Goal: Information Seeking & Learning: Learn about a topic

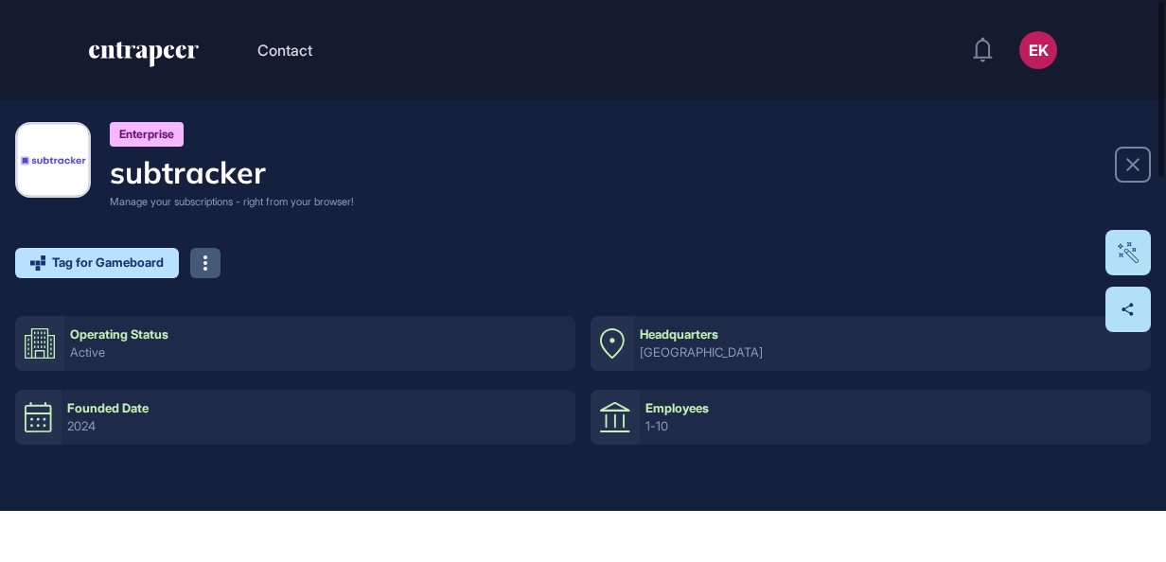
click at [207, 259] on icon at bounding box center [205, 263] width 4 height 15
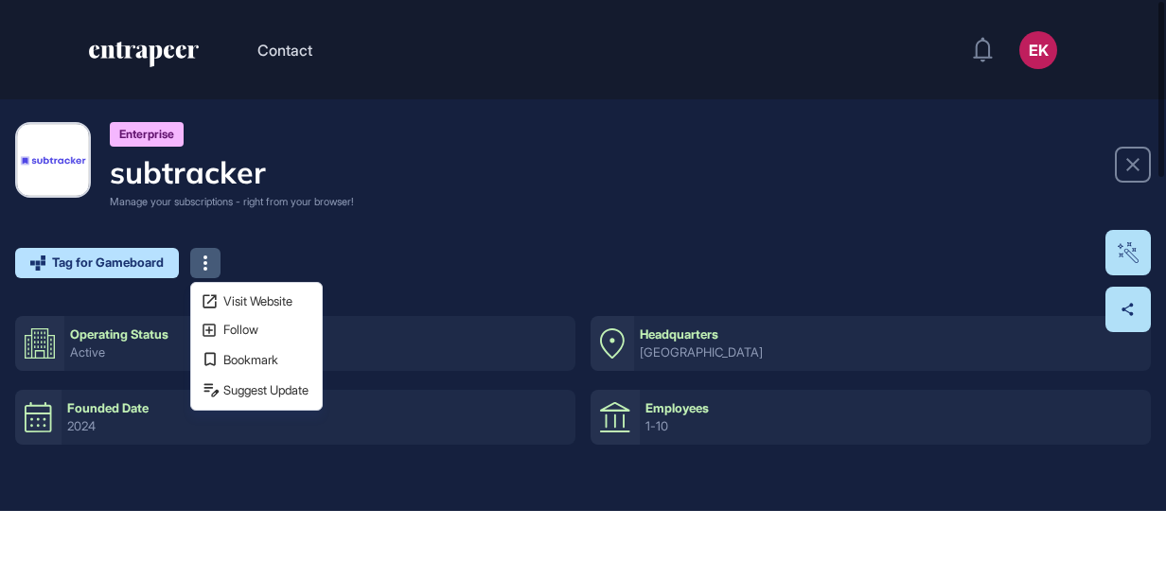
click at [505, 189] on div "Enterprise subtracker Manage your subscriptions - right from your browser!" at bounding box center [583, 166] width 1136 height 88
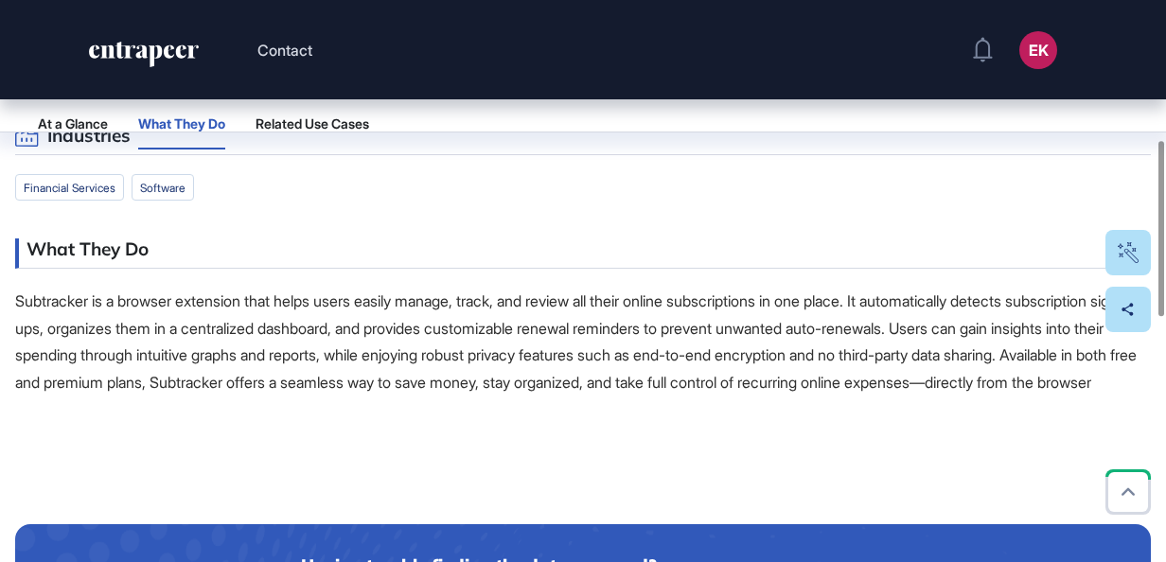
scroll to position [449, 0]
click at [358, 313] on p "Subtracker is a browser extension that helps users easily manage, track, and re…" at bounding box center [583, 343] width 1136 height 109
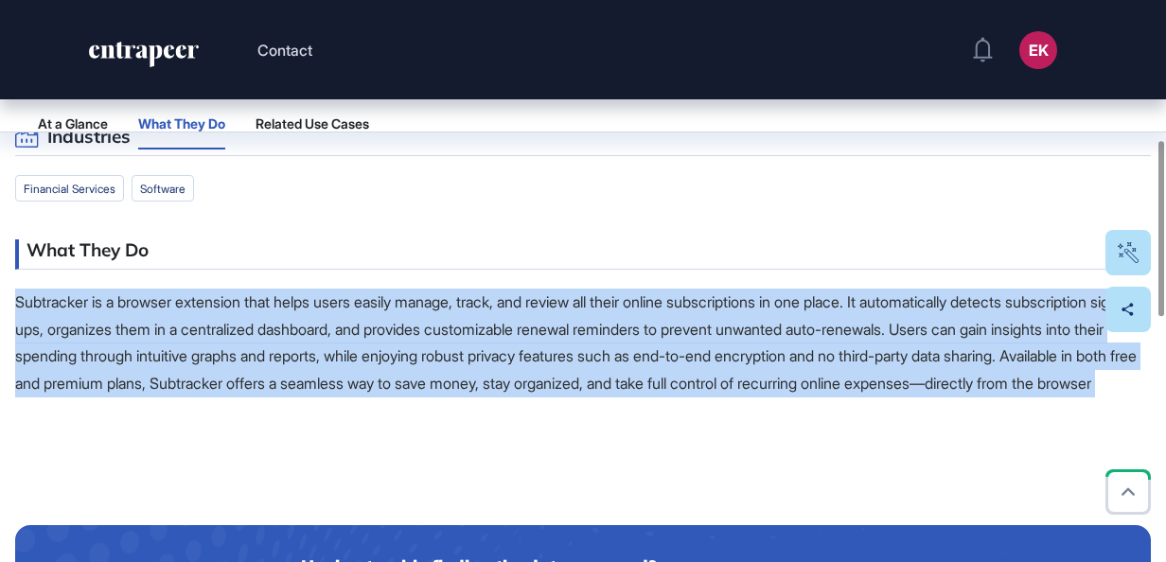
drag, startPoint x: 358, startPoint y: 313, endPoint x: 280, endPoint y: 318, distance: 77.7
click at [280, 318] on p "Subtracker is a browser extension that helps users easily manage, track, and re…" at bounding box center [583, 343] width 1136 height 109
click at [375, 375] on p "Subtracker is a browser extension that helps users easily manage, track, and re…" at bounding box center [583, 343] width 1136 height 109
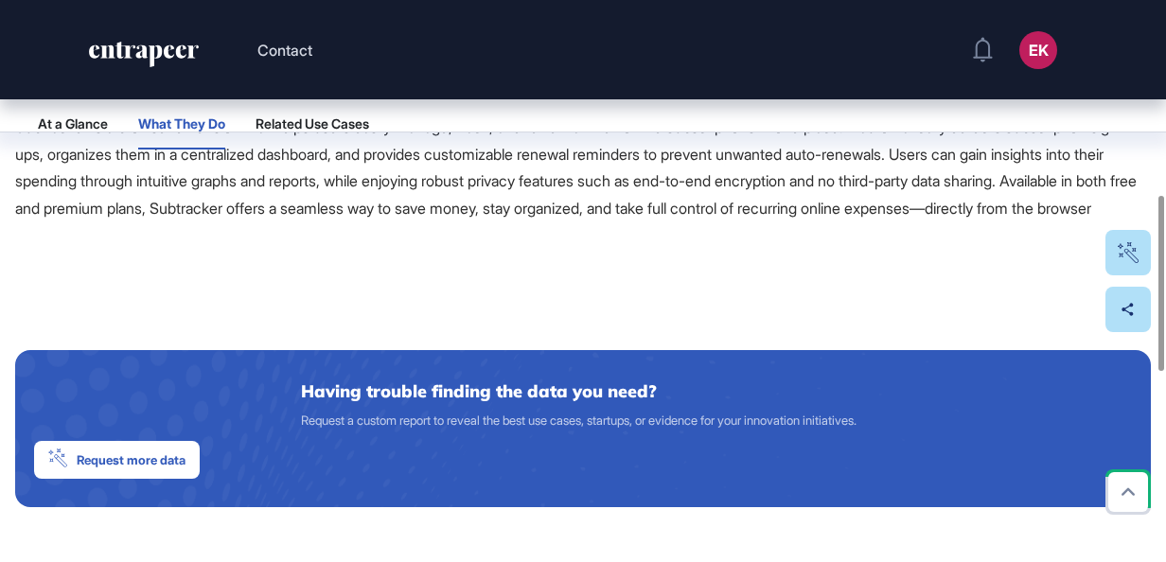
scroll to position [623, 0]
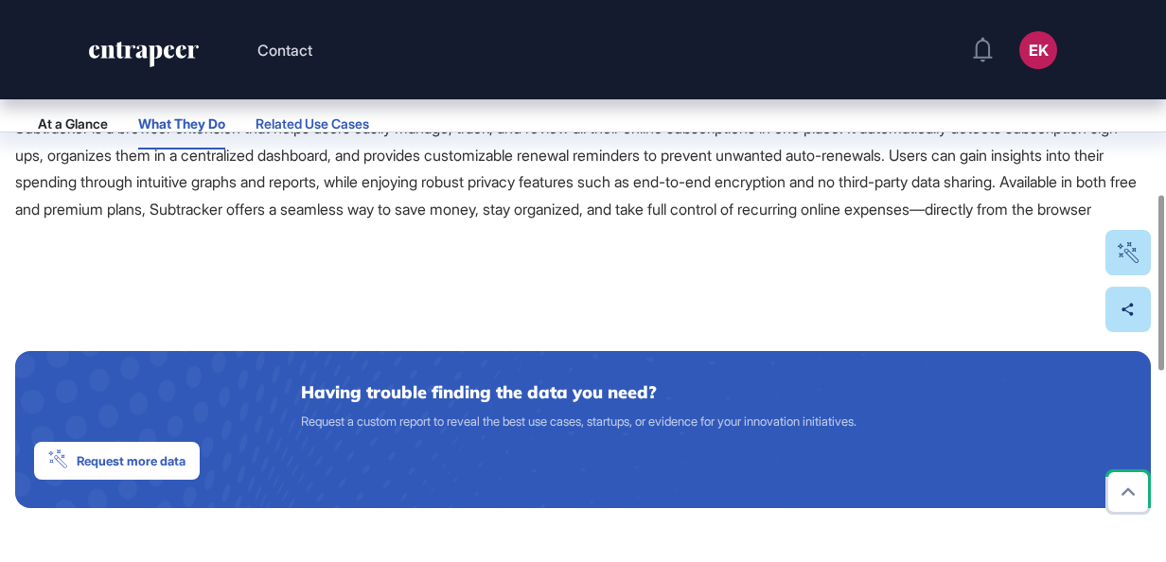
click at [326, 113] on button "Related Use Cases" at bounding box center [313, 123] width 114 height 51
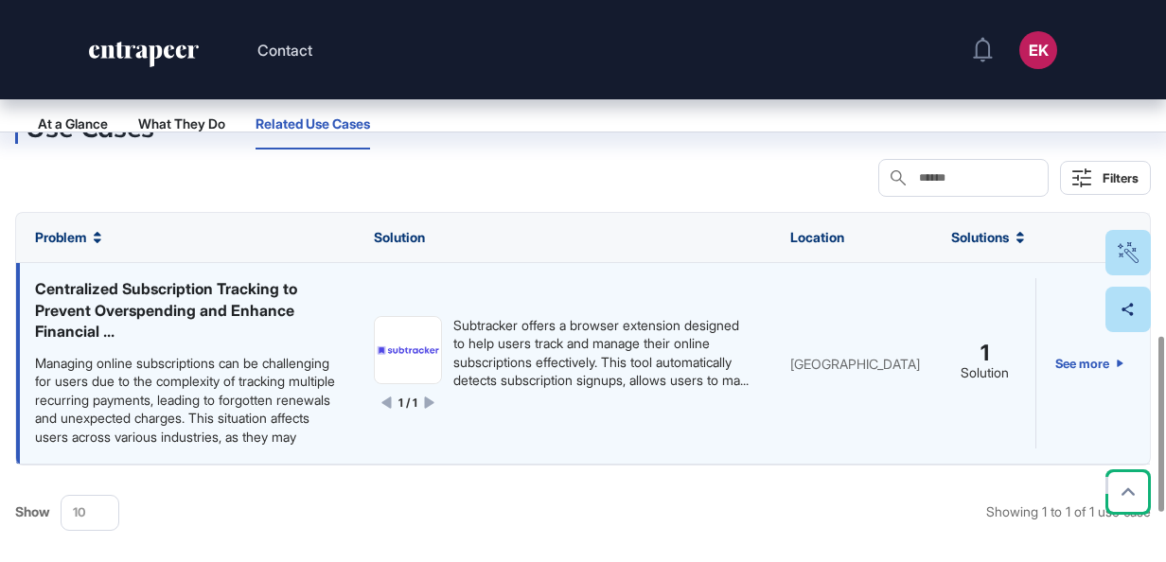
scroll to position [1, 0]
click at [427, 409] on icon at bounding box center [429, 403] width 10 height 12
click at [1080, 380] on link "See more" at bounding box center [1089, 362] width 68 height 169
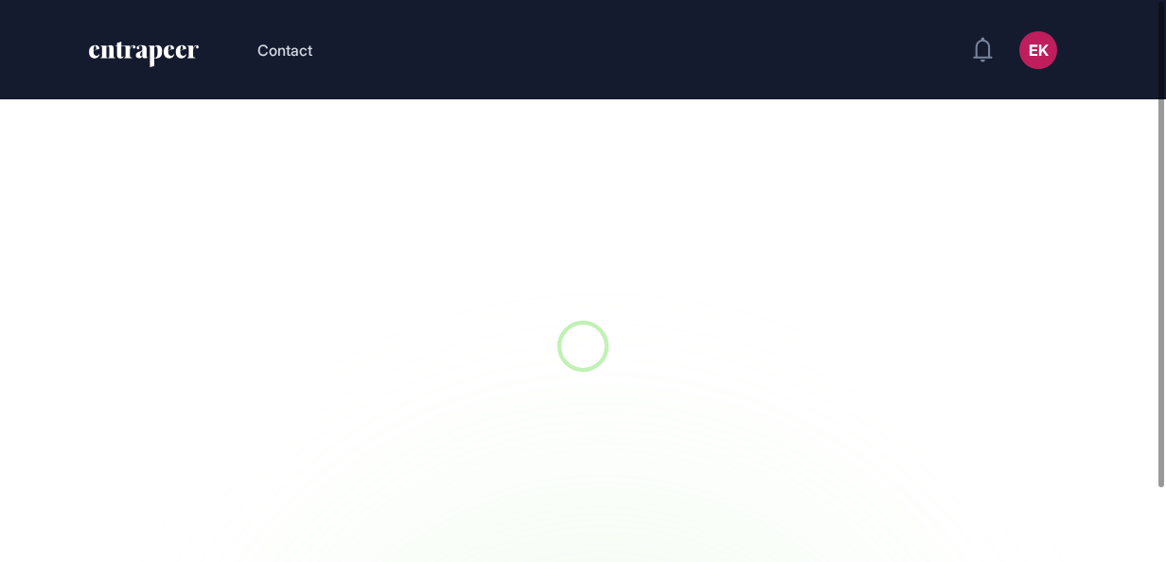
scroll to position [1, 1]
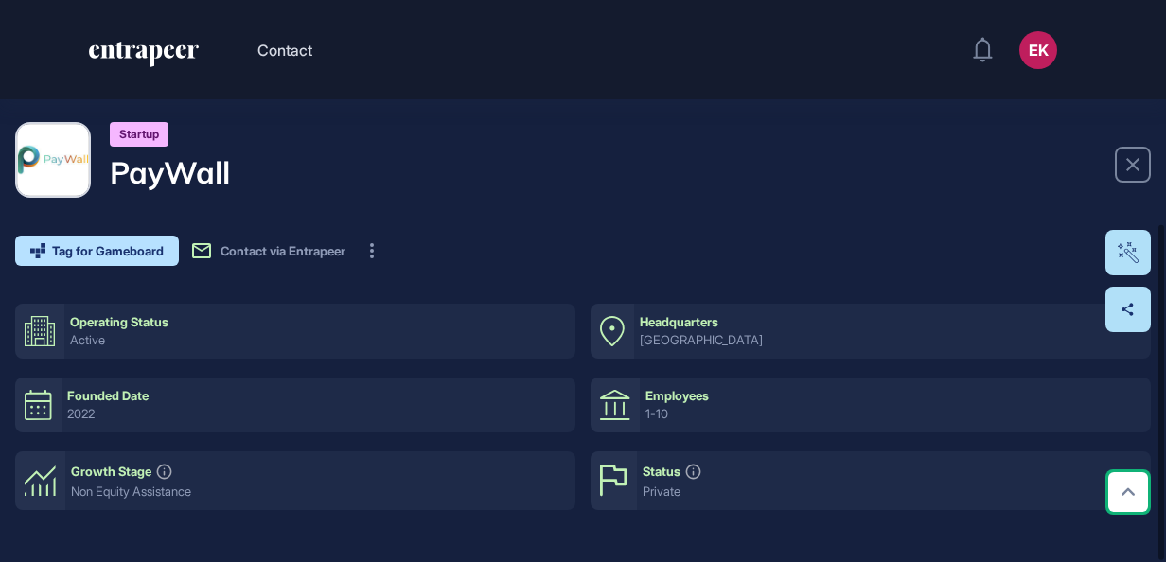
scroll to position [375, 0]
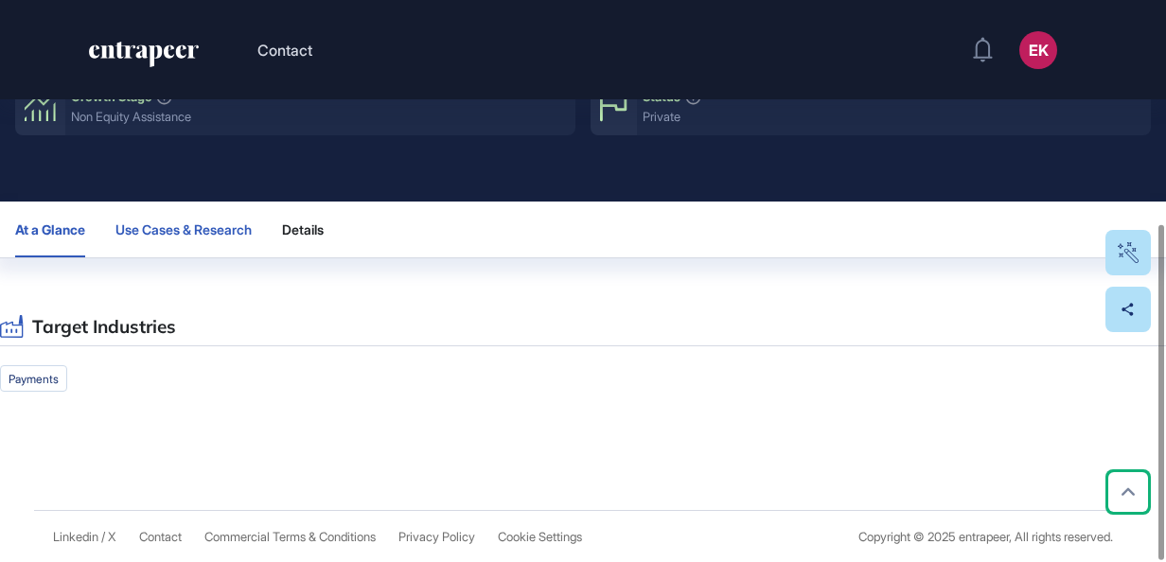
click at [247, 229] on span "Use Cases & Research" at bounding box center [183, 229] width 136 height 15
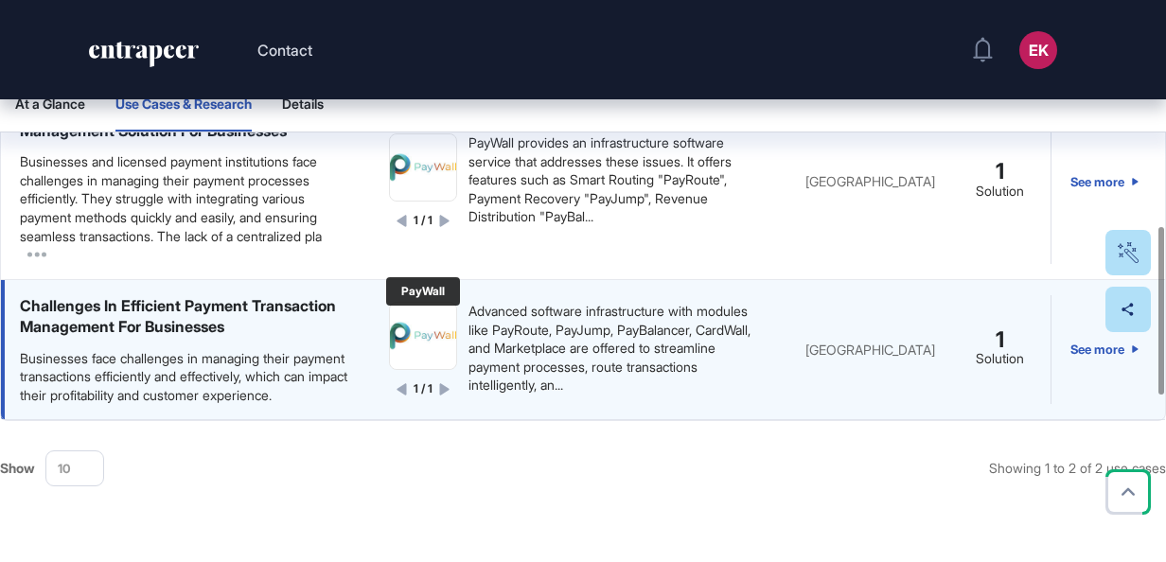
scroll to position [660, 0]
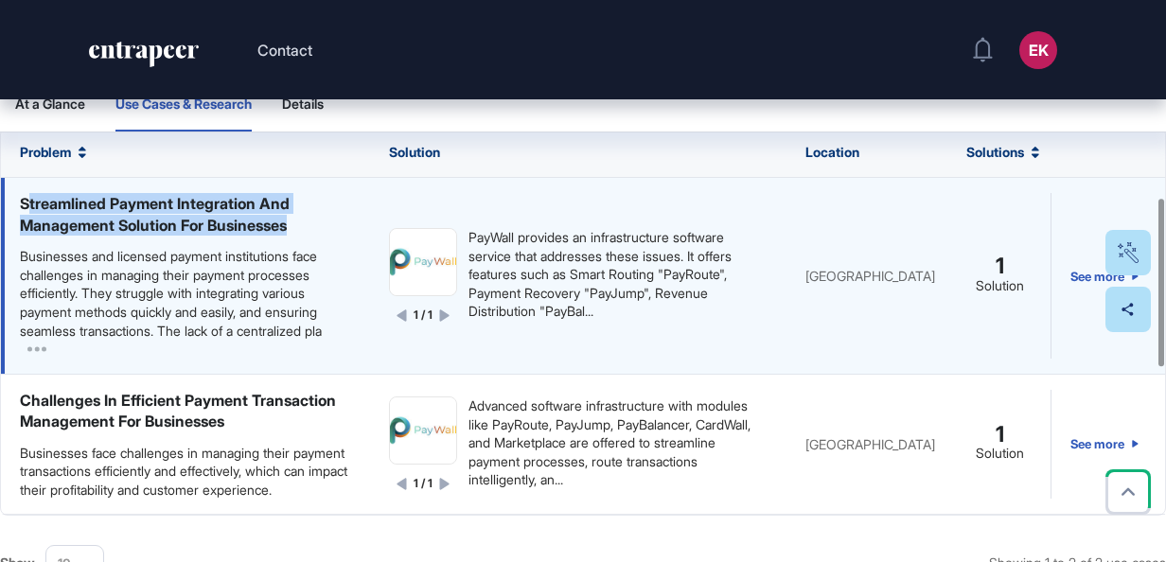
drag, startPoint x: 28, startPoint y: 204, endPoint x: 313, endPoint y: 232, distance: 286.2
click at [320, 227] on div "Streamlined Payment Integration And Management Solution For Businesses" at bounding box center [185, 214] width 331 height 43
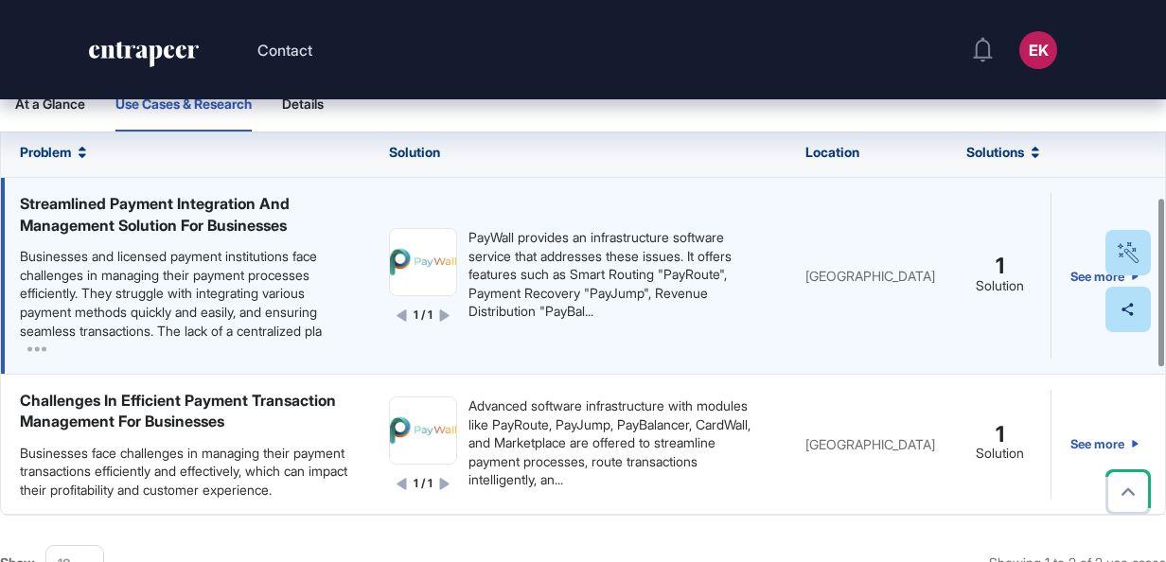
drag, startPoint x: 313, startPoint y: 232, endPoint x: 268, endPoint y: 256, distance: 51.2
click at [268, 256] on div "Businesses and licensed payment institutions face challenges in managing their …" at bounding box center [185, 293] width 331 height 93
click at [237, 273] on div "Businesses and licensed payment institutions face challenges in managing their …" at bounding box center [185, 293] width 331 height 93
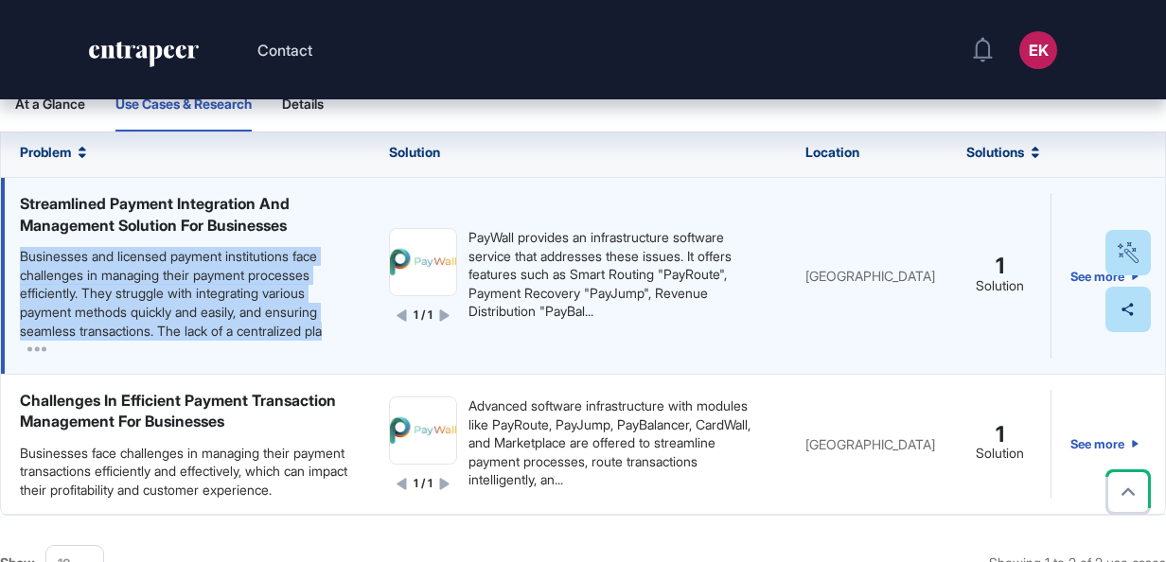
drag, startPoint x: 237, startPoint y: 273, endPoint x: 208, endPoint y: 319, distance: 54.4
click at [208, 319] on div "Businesses and licensed payment institutions face challenges in managing their …" at bounding box center [185, 293] width 331 height 93
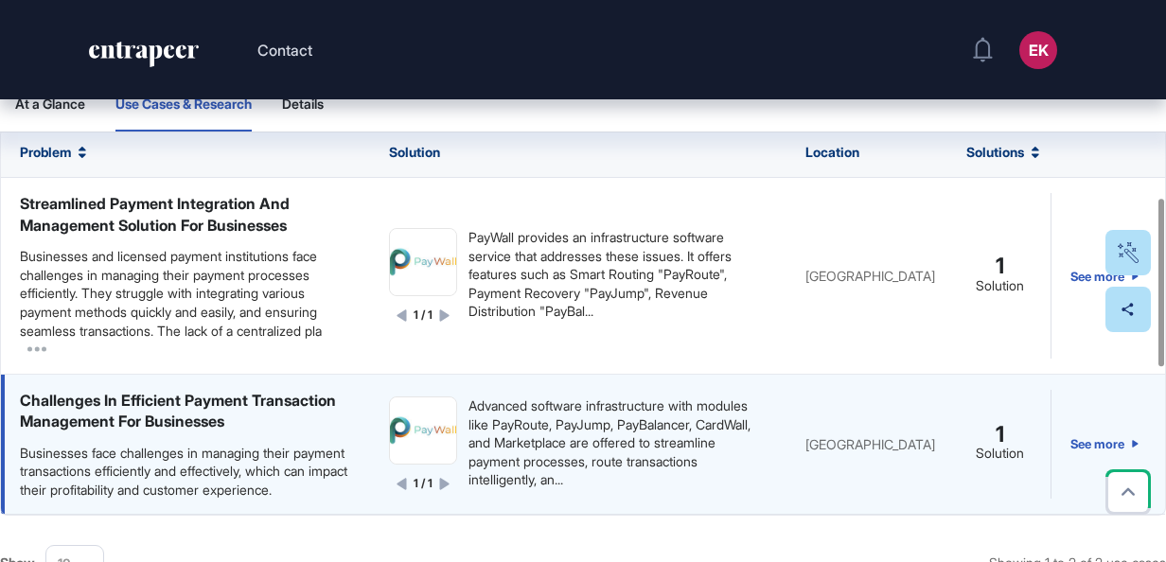
click at [110, 424] on div "Challenges In Efficient Payment Transaction Management For Businesses" at bounding box center [185, 411] width 331 height 43
click at [110, 420] on div "Challenges In Efficient Payment Transaction Management For Businesses" at bounding box center [185, 411] width 331 height 43
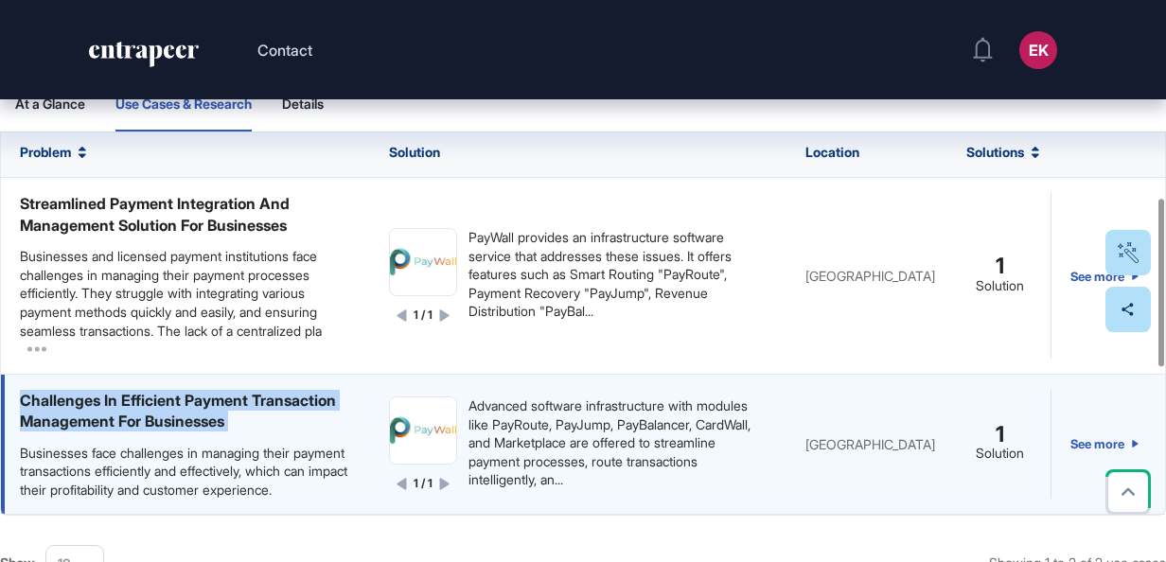
click at [110, 420] on div "Challenges In Efficient Payment Transaction Management For Businesses" at bounding box center [185, 411] width 331 height 43
drag, startPoint x: 110, startPoint y: 420, endPoint x: 167, endPoint y: 430, distance: 57.6
click at [167, 430] on div "Challenges In Efficient Payment Transaction Management For Businesses" at bounding box center [185, 411] width 331 height 43
click at [1071, 445] on link "See more" at bounding box center [1104, 445] width 68 height 110
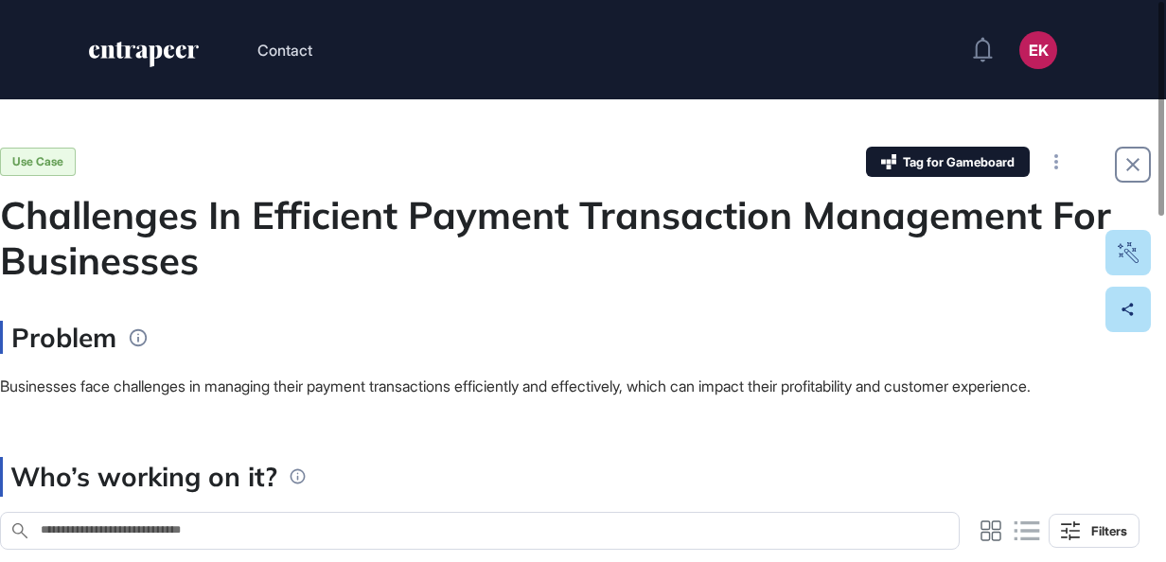
scroll to position [53, 0]
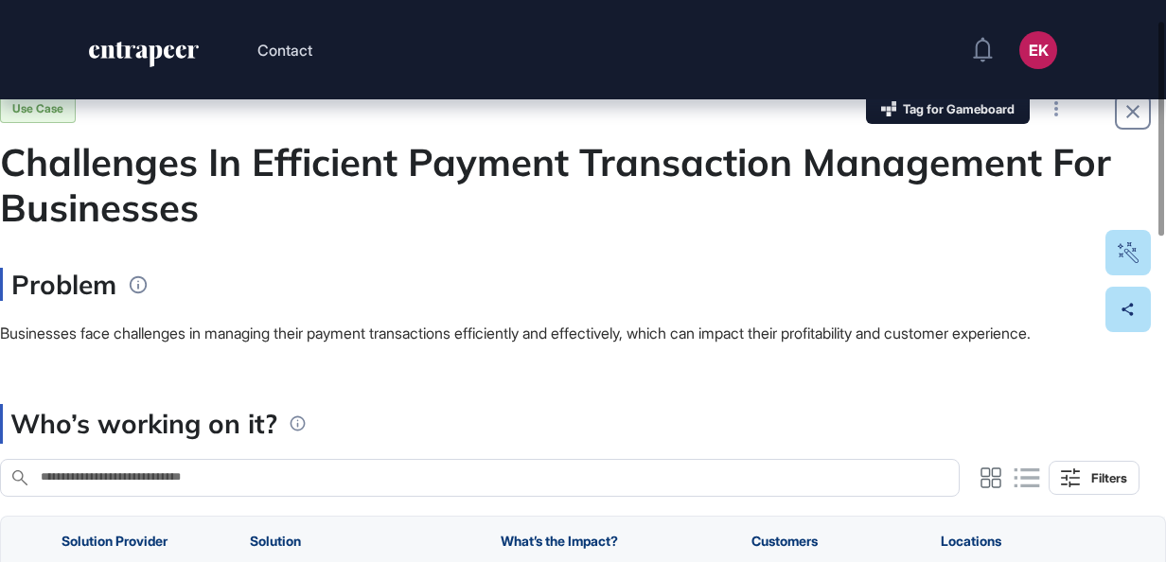
click at [579, 329] on span "Businesses face challenges in managing their payment transactions efficiently a…" at bounding box center [515, 333] width 1031 height 19
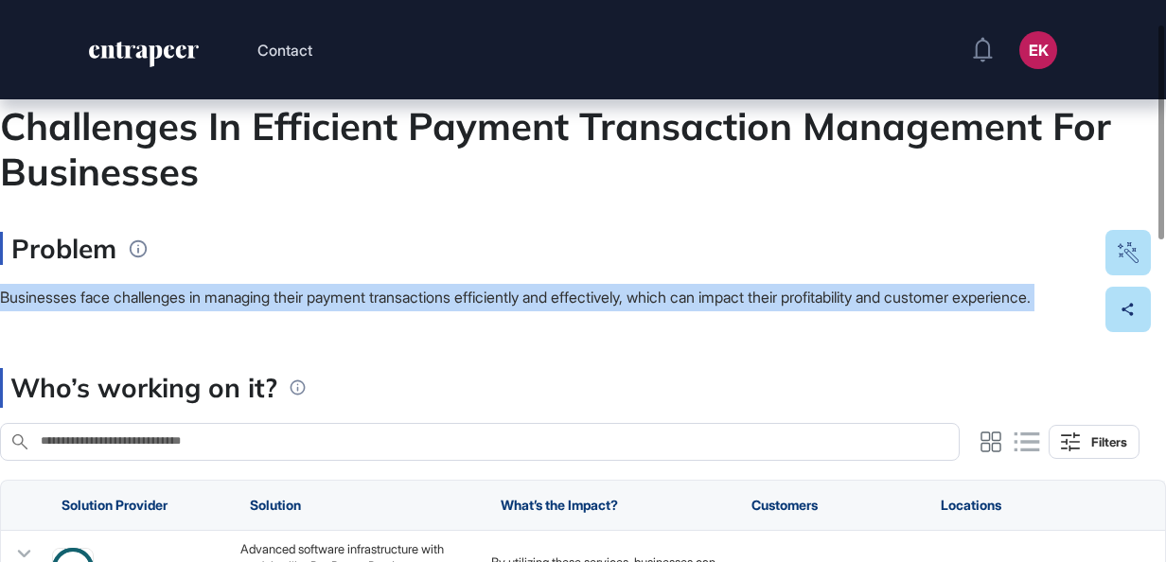
scroll to position [131, 0]
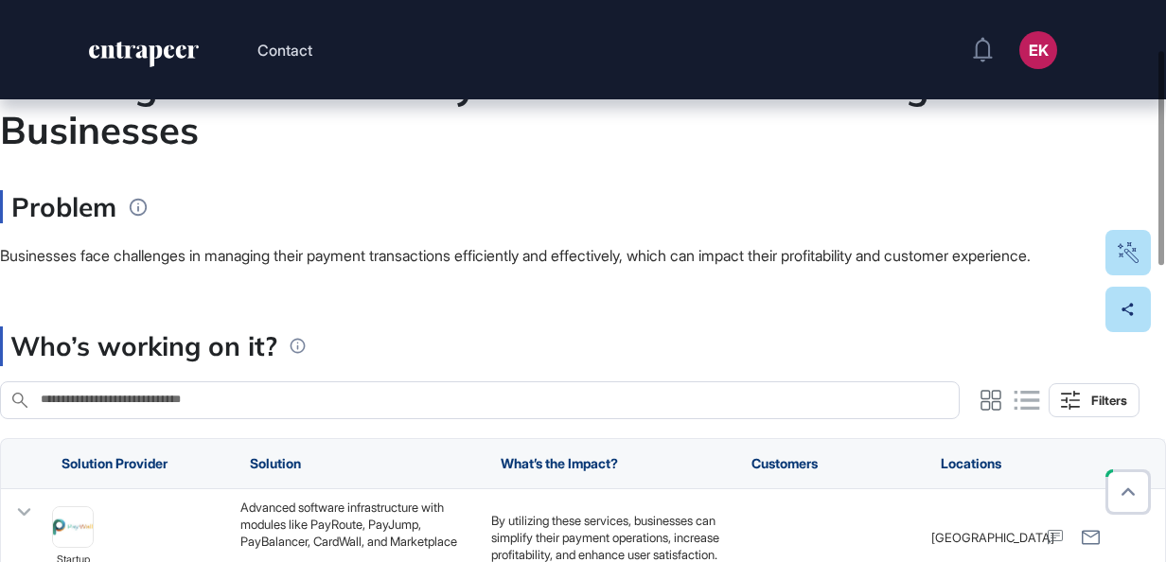
click at [579, 329] on div "Who’s working on it?" at bounding box center [569, 346] width 1139 height 40
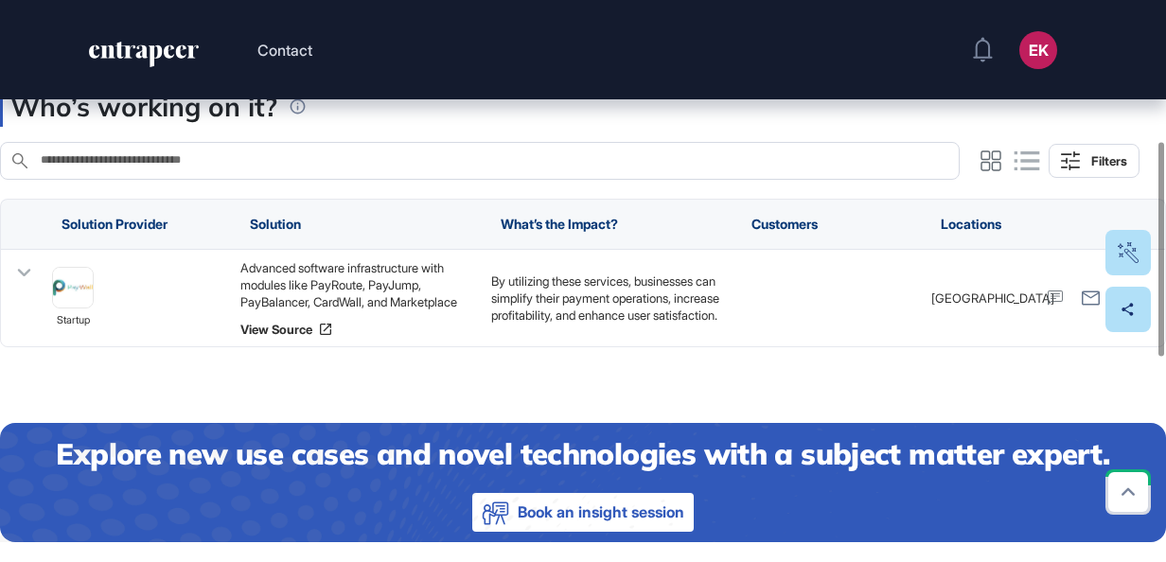
scroll to position [369, 0]
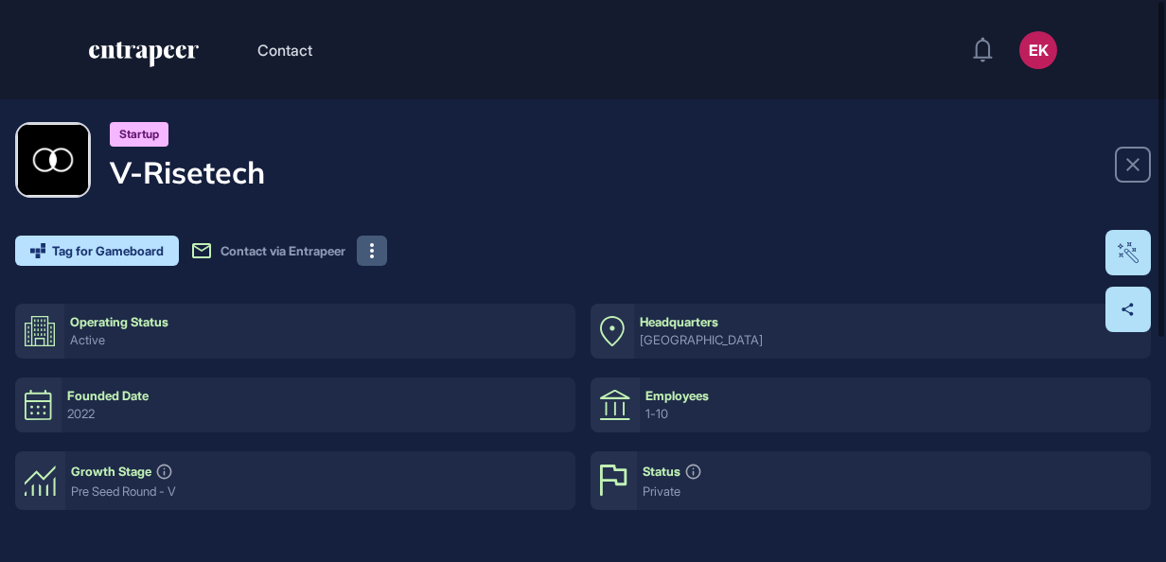
click at [370, 251] on button at bounding box center [372, 251] width 30 height 30
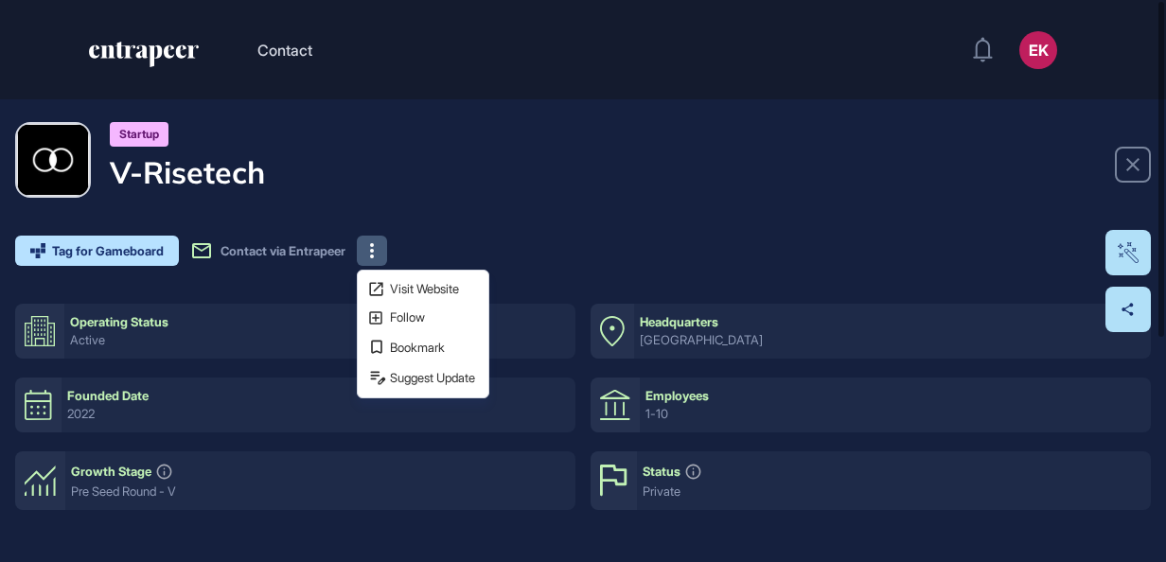
click at [648, 203] on div "Startup V-Risetech Tag for Gameboard Build Partner Invest Acquire Contact via E…" at bounding box center [583, 194] width 1136 height 144
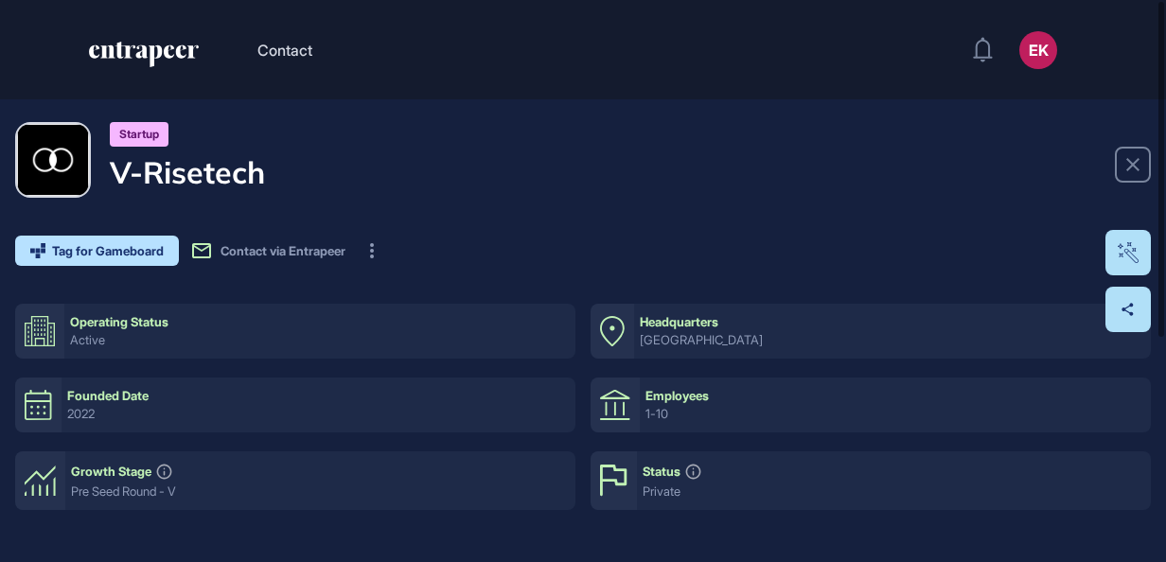
scroll to position [375, 0]
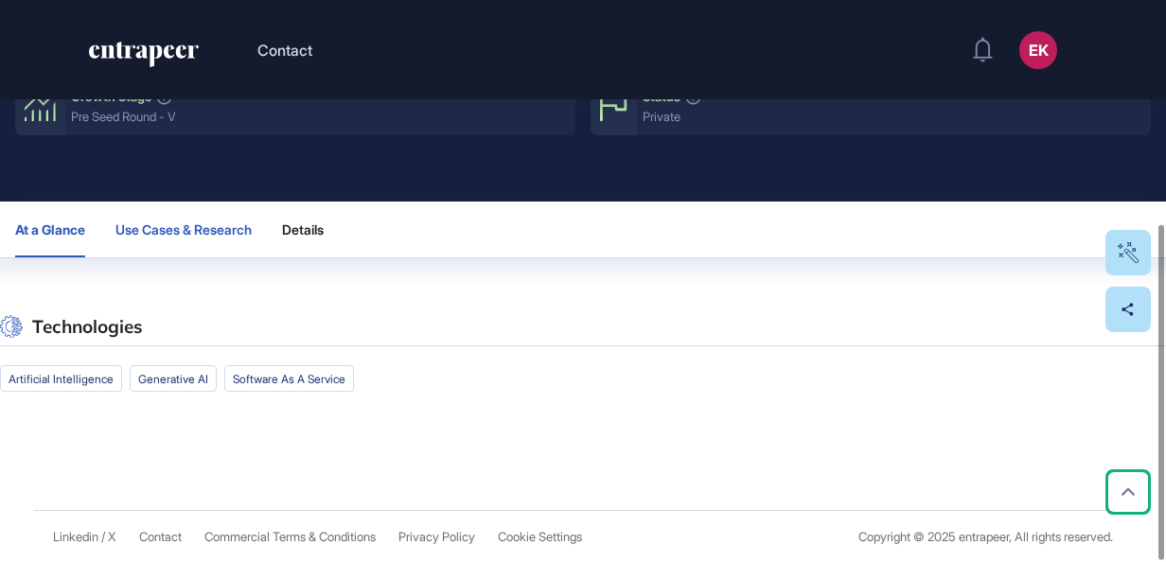
click at [282, 216] on button "Use Cases & Research" at bounding box center [310, 230] width 57 height 56
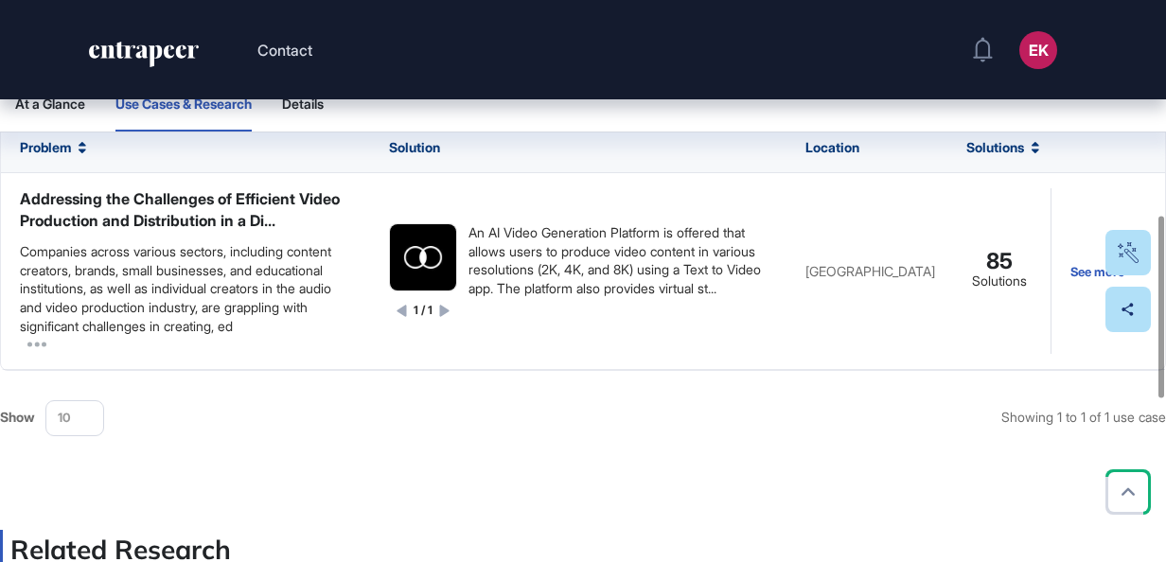
scroll to position [663, 0]
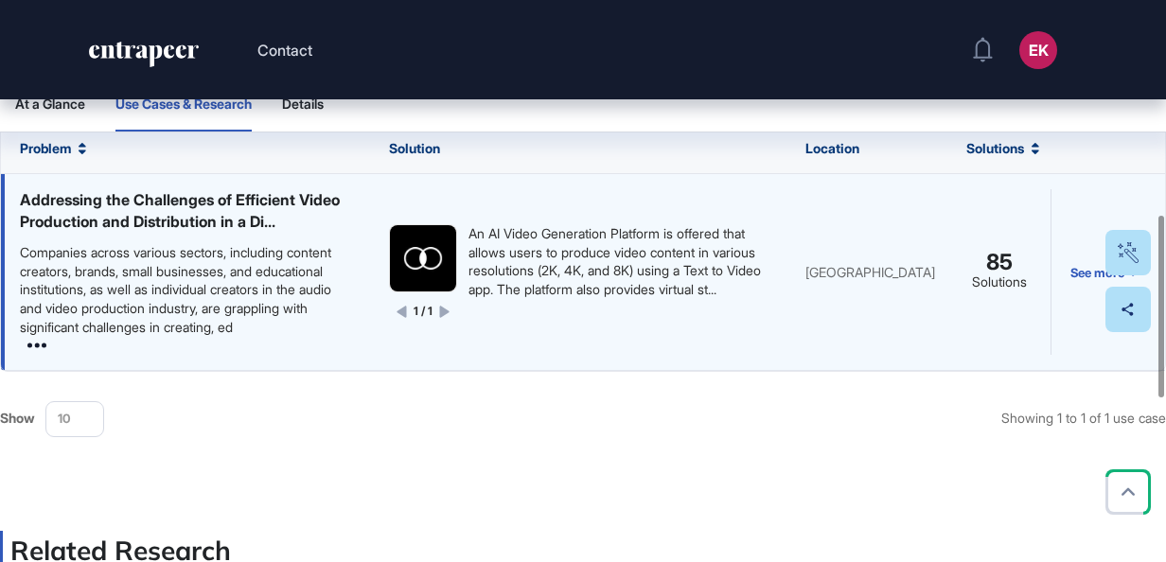
click at [36, 355] on icon at bounding box center [36, 345] width 19 height 19
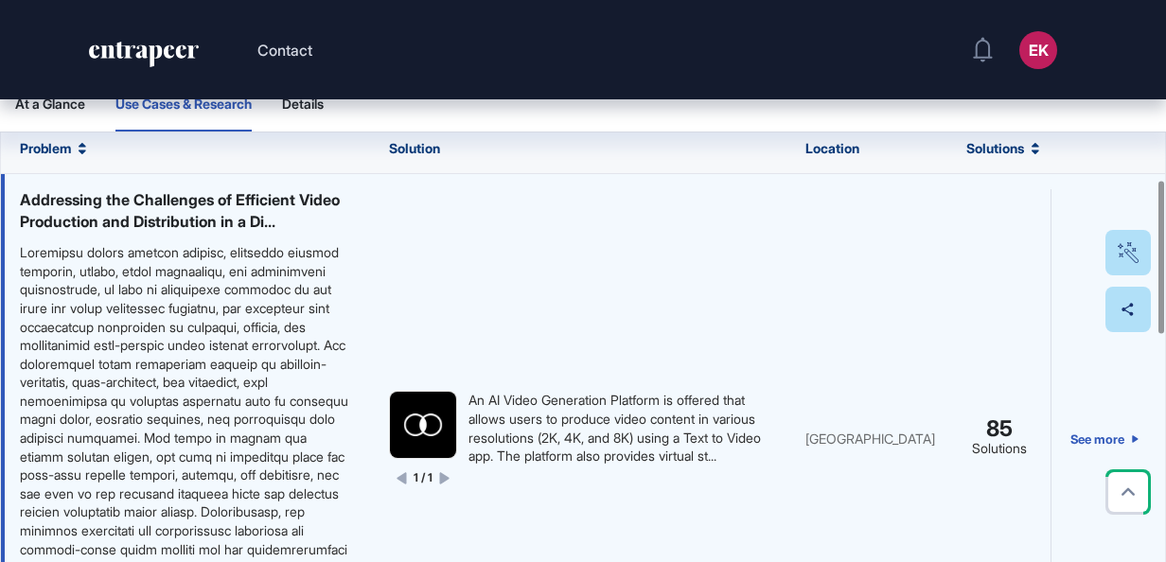
click at [80, 331] on div at bounding box center [185, 456] width 331 height 427
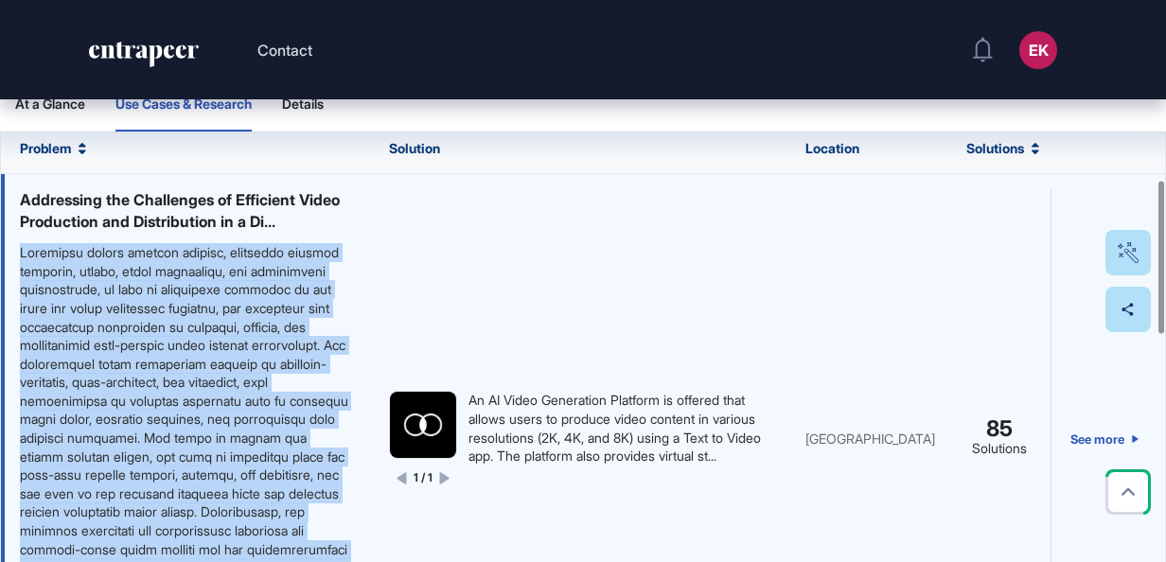
click at [80, 331] on div at bounding box center [185, 456] width 331 height 427
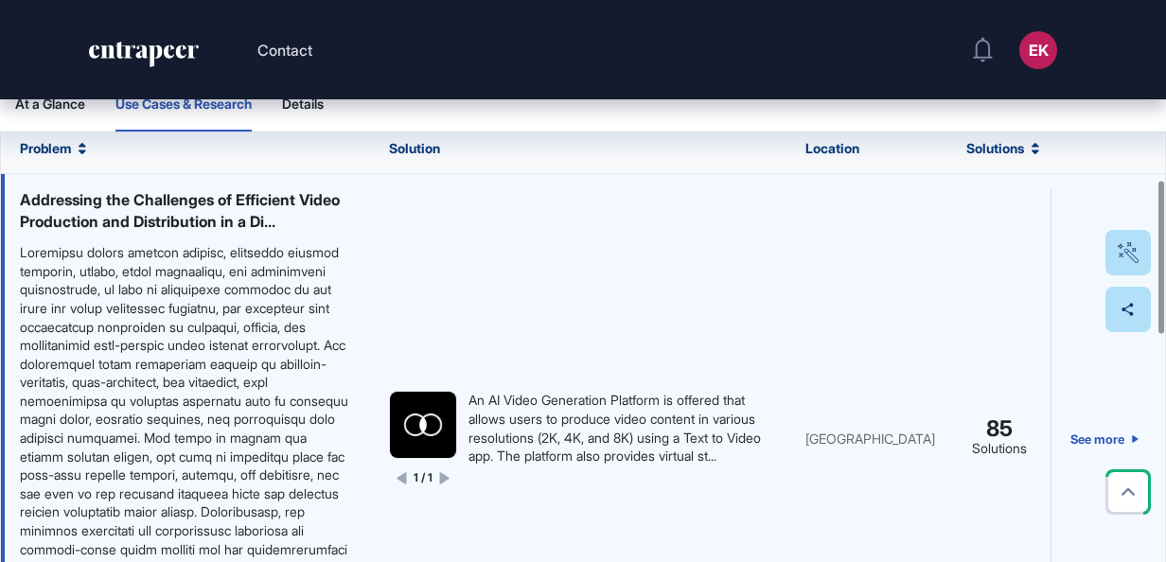
click at [522, 452] on div "An AI Video Generation Platform is offered that allows users to produce video c…" at bounding box center [617, 428] width 299 height 74
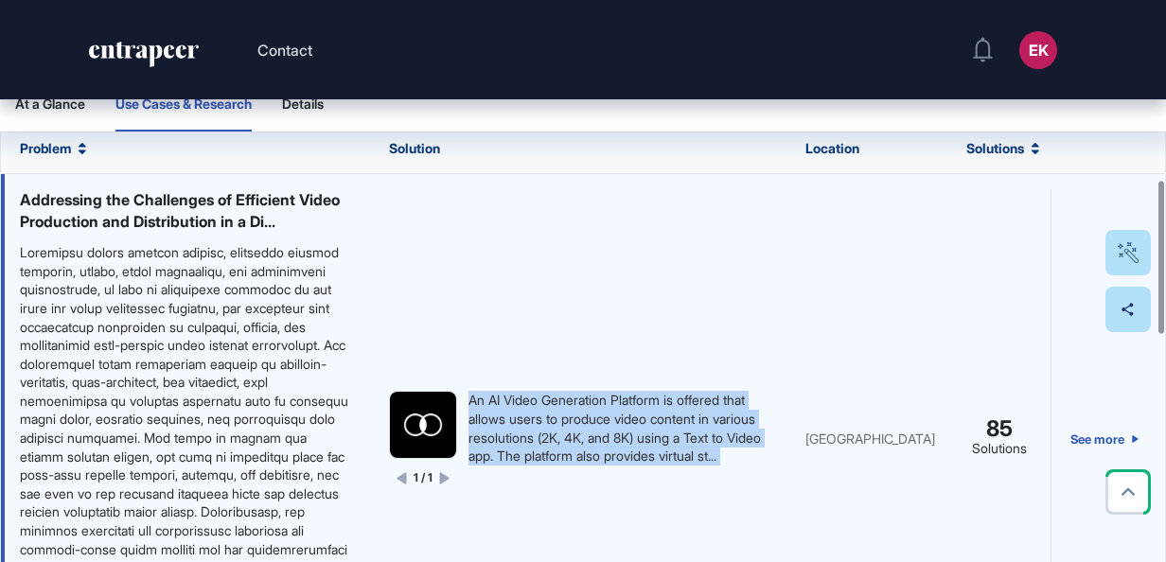
click at [522, 452] on div "An AI Video Generation Platform is offered that allows users to produce video c…" at bounding box center [617, 428] width 299 height 74
drag, startPoint x: 522, startPoint y: 452, endPoint x: 528, endPoint y: 494, distance: 42.0
click at [528, 486] on div "1 / 1 An AI Video Generation Platform is offered that allows users to produce v…" at bounding box center [578, 439] width 379 height 96
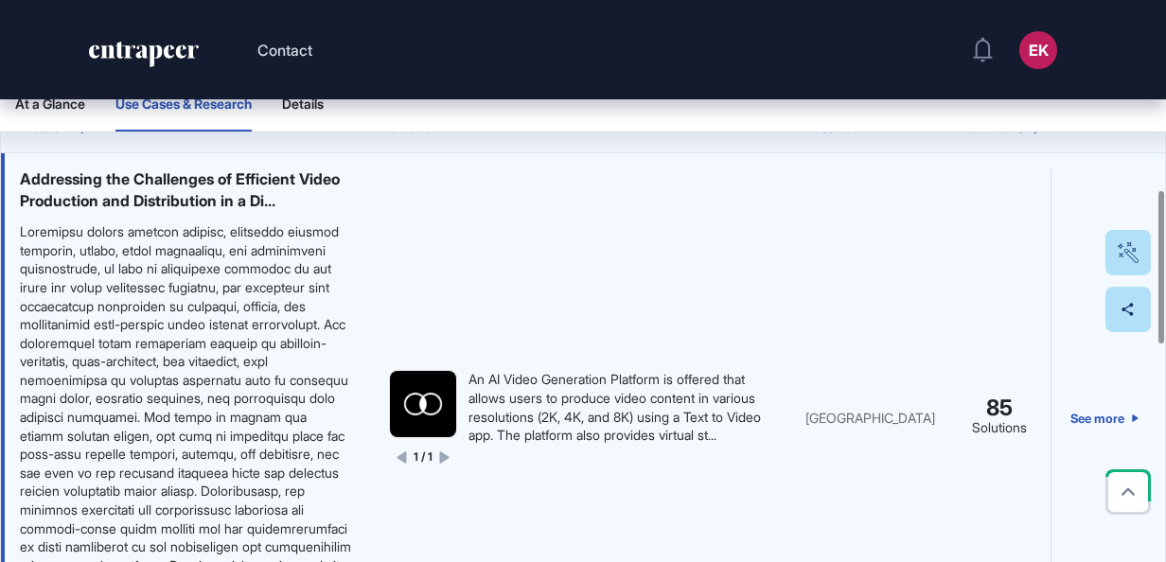
scroll to position [744, 0]
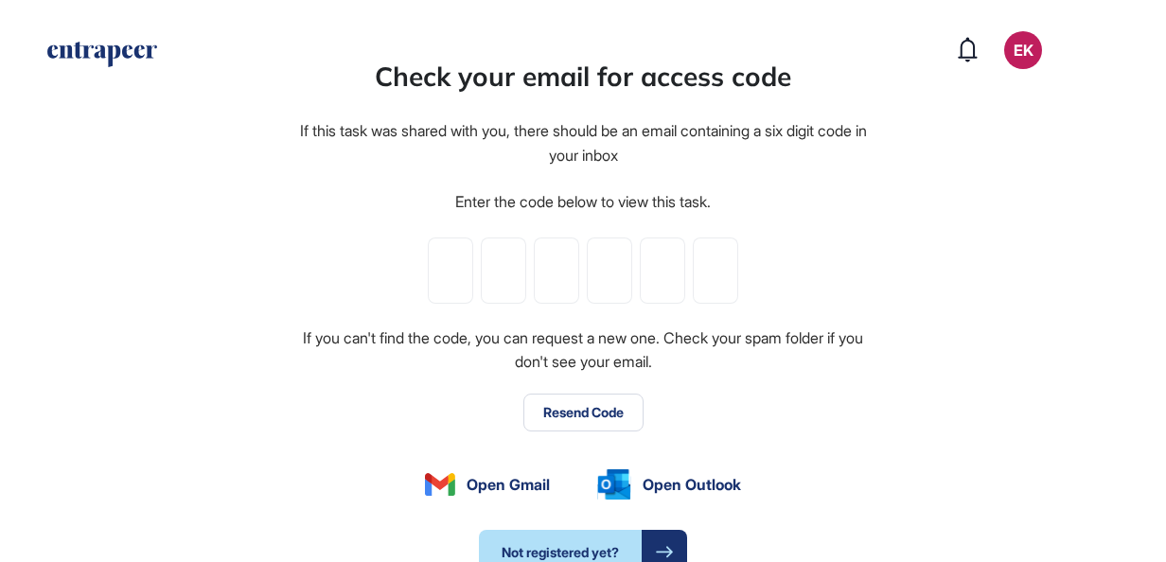
type input "*"
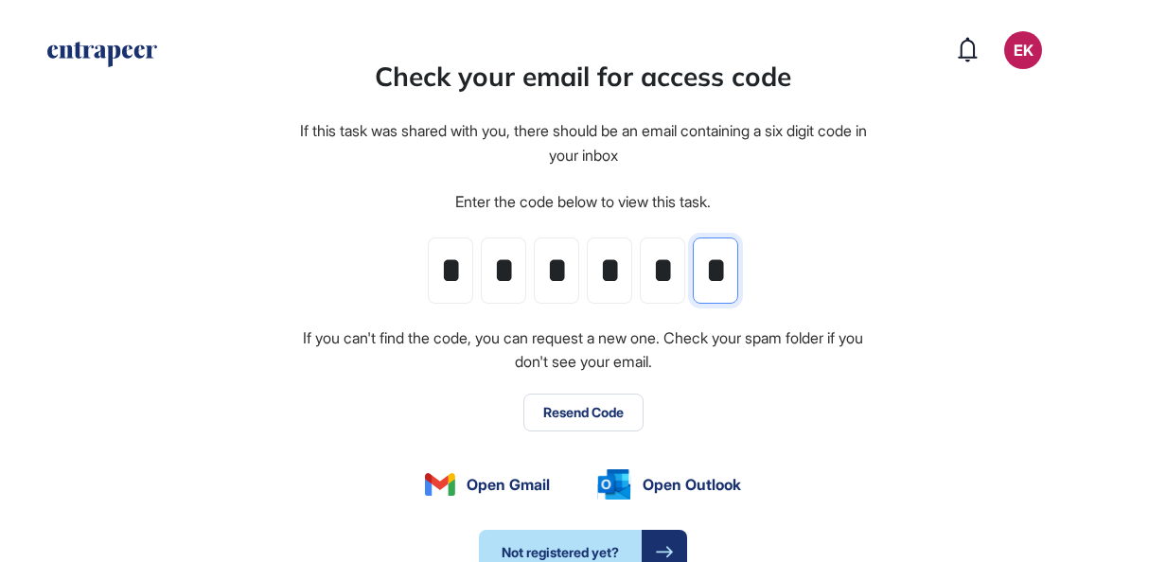
type input "*"
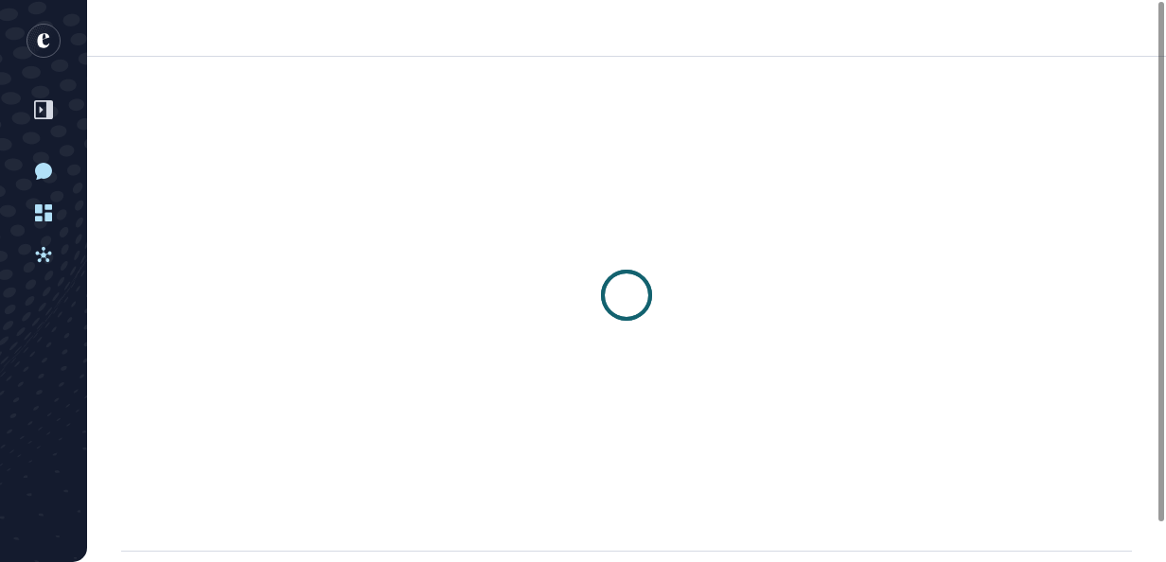
scroll to position [1, 1]
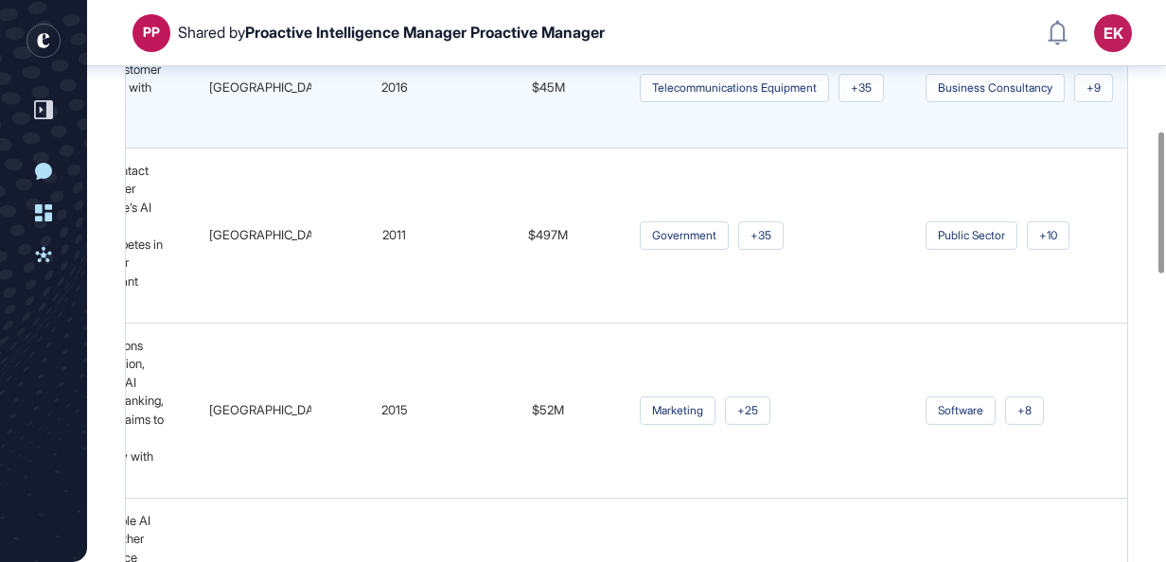
scroll to position [50, 0]
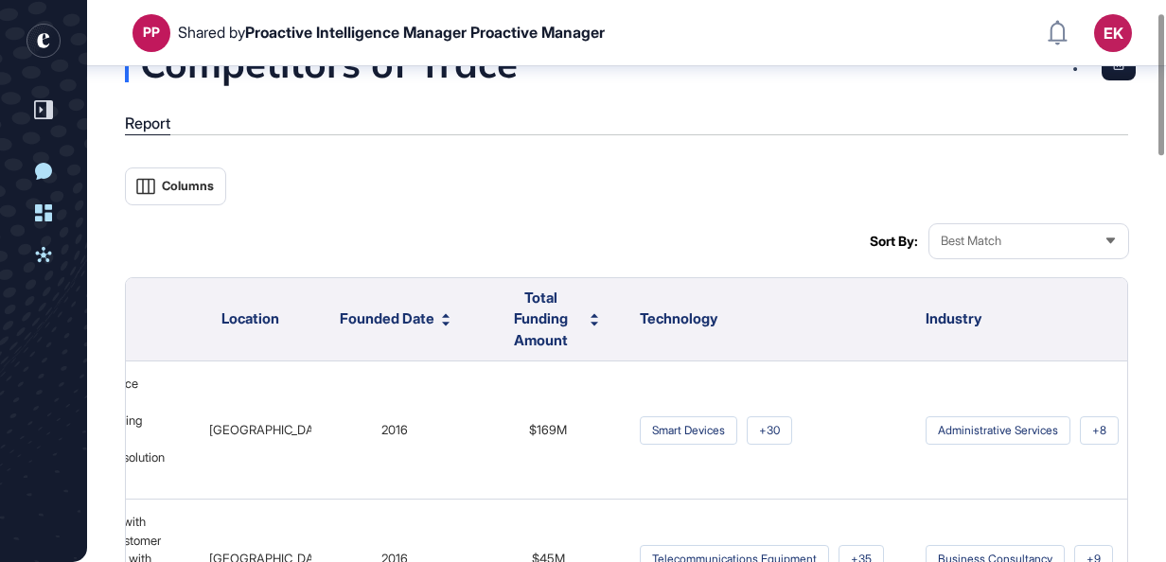
click at [997, 235] on span "Best Match" at bounding box center [971, 241] width 61 height 14
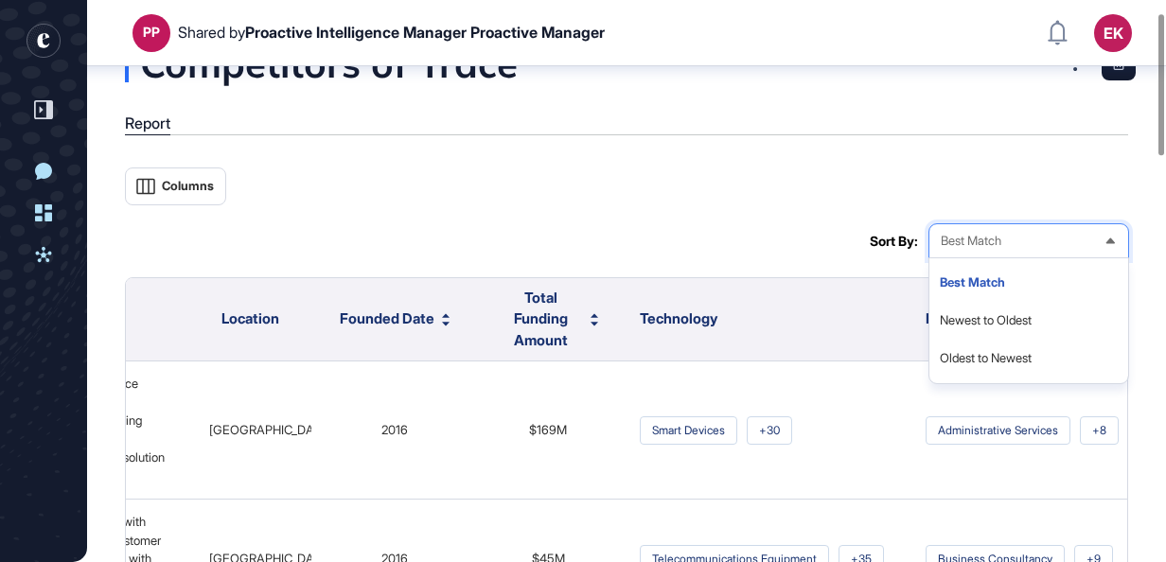
click at [997, 235] on span "Best Match" at bounding box center [971, 241] width 61 height 14
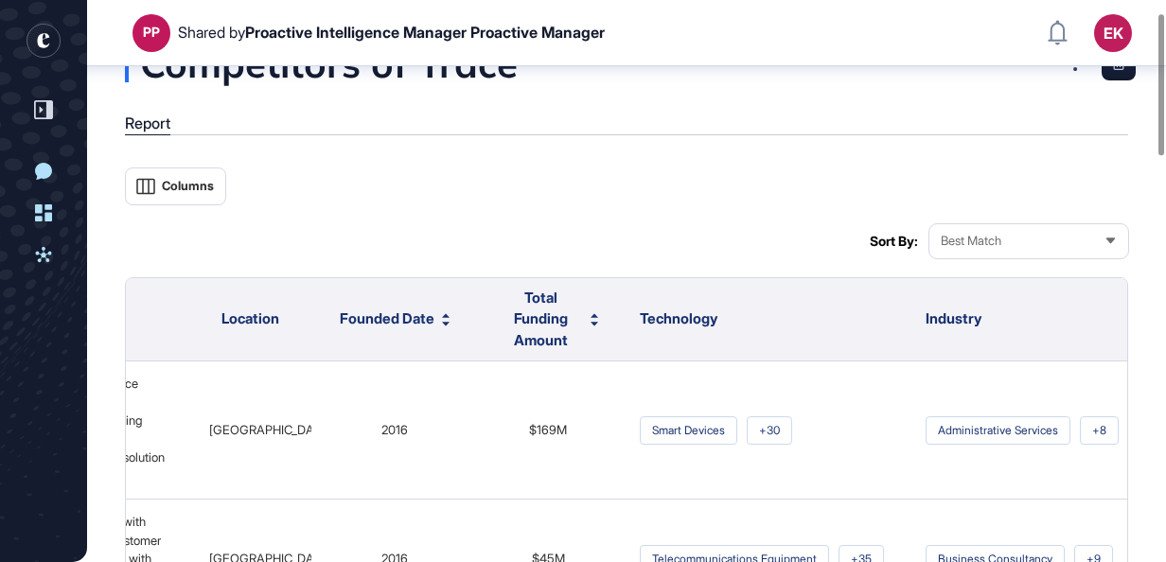
click at [708, 195] on div "Columns" at bounding box center [626, 186] width 1003 height 38
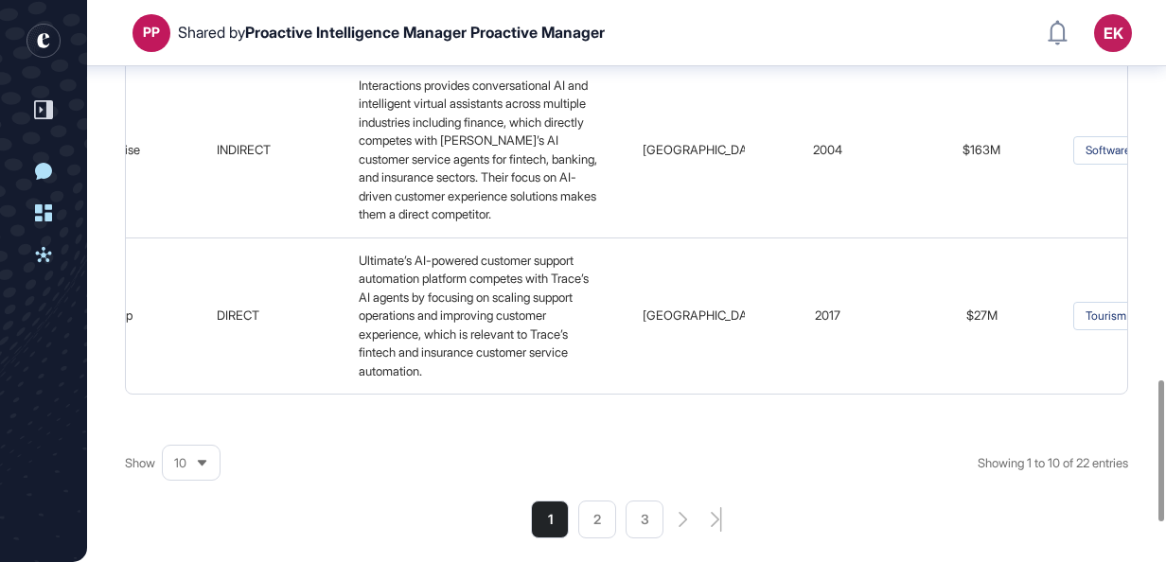
scroll to position [0, 294]
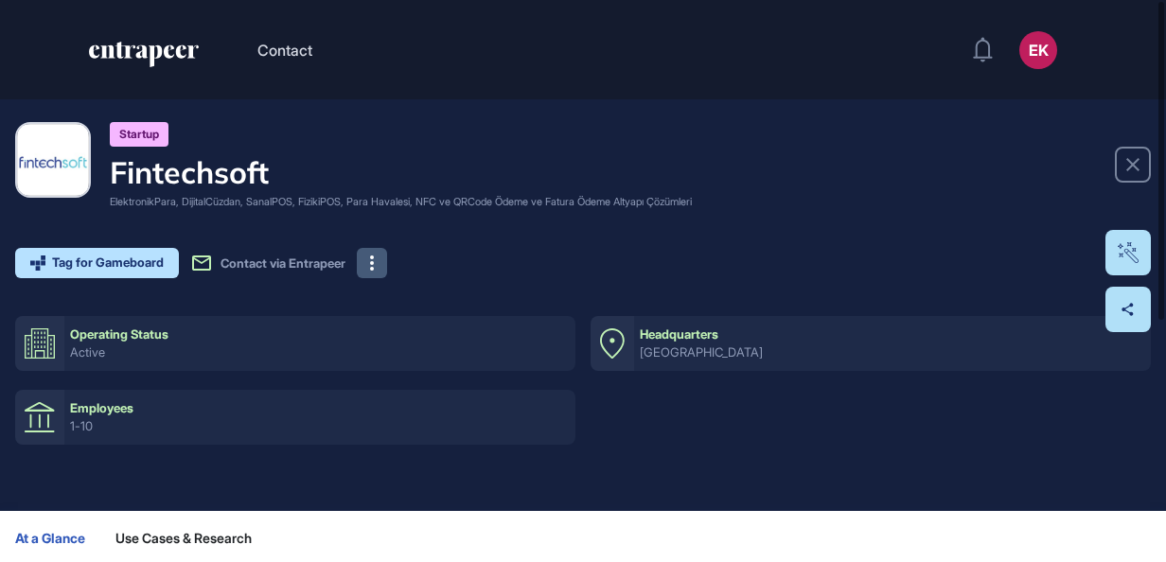
click at [387, 263] on button at bounding box center [372, 263] width 30 height 30
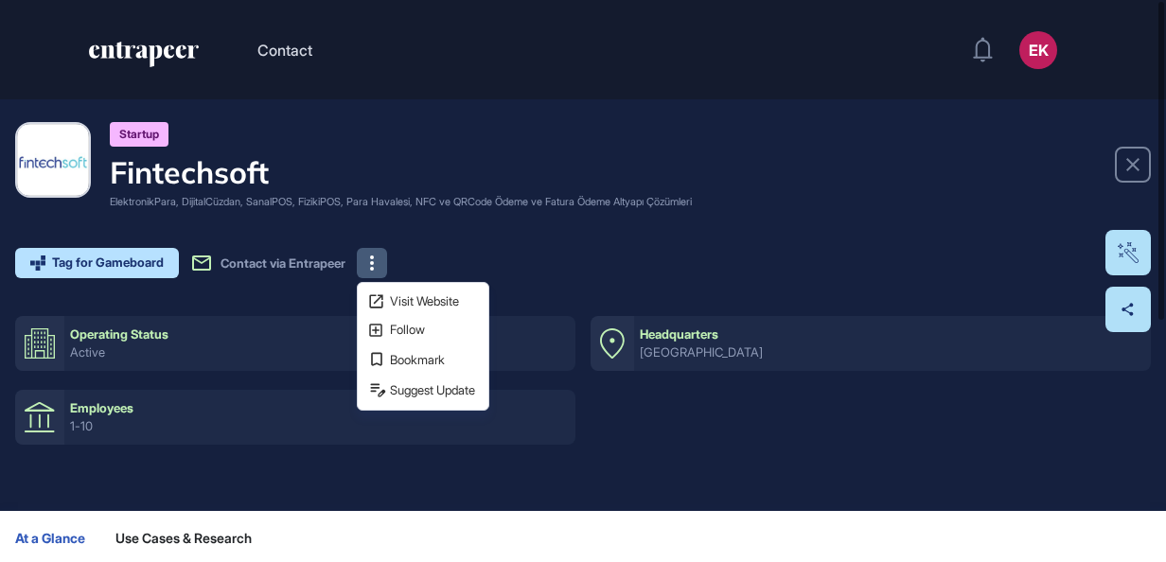
drag, startPoint x: 525, startPoint y: 210, endPoint x: 524, endPoint y: 220, distance: 9.5
click at [525, 210] on div "Startup Fintechsoft ElektronikPara, DijitalCüzdan, SanalPOS, FizikiPOS, Para Ha…" at bounding box center [583, 200] width 1136 height 156
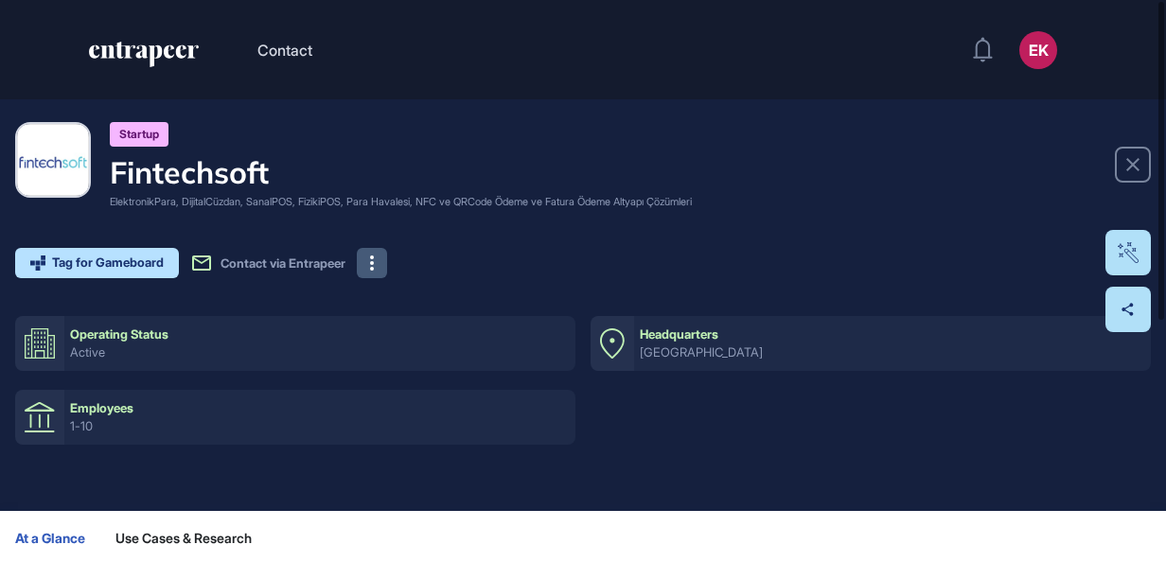
click at [378, 264] on button at bounding box center [372, 263] width 30 height 30
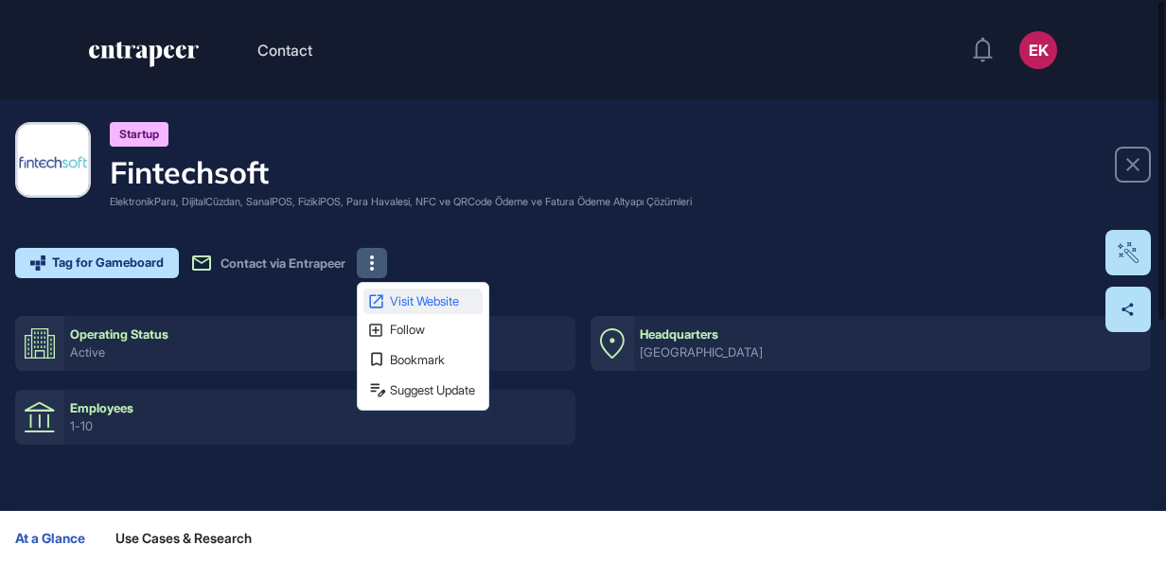
click at [416, 305] on span "Visit Website" at bounding box center [434, 301] width 89 height 12
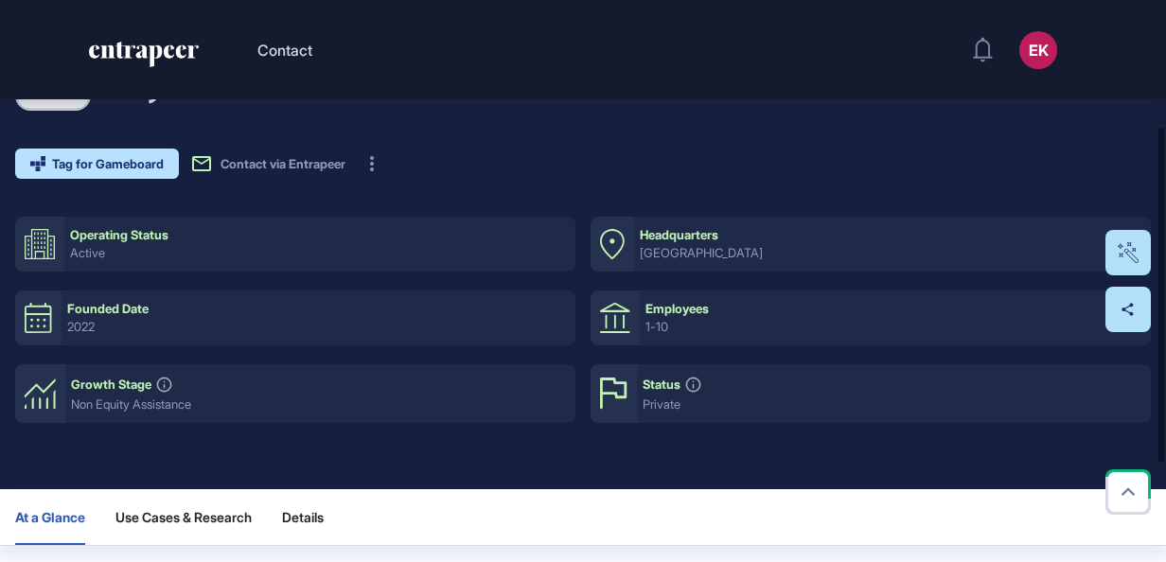
scroll to position [319, 0]
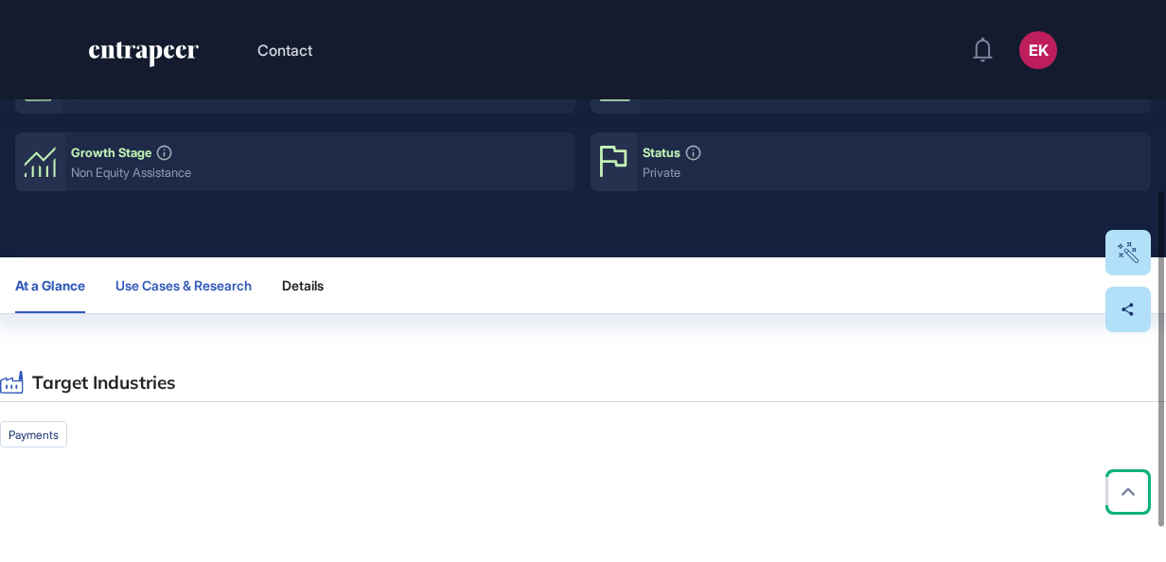
click at [238, 291] on span "Use Cases & Research" at bounding box center [183, 285] width 136 height 15
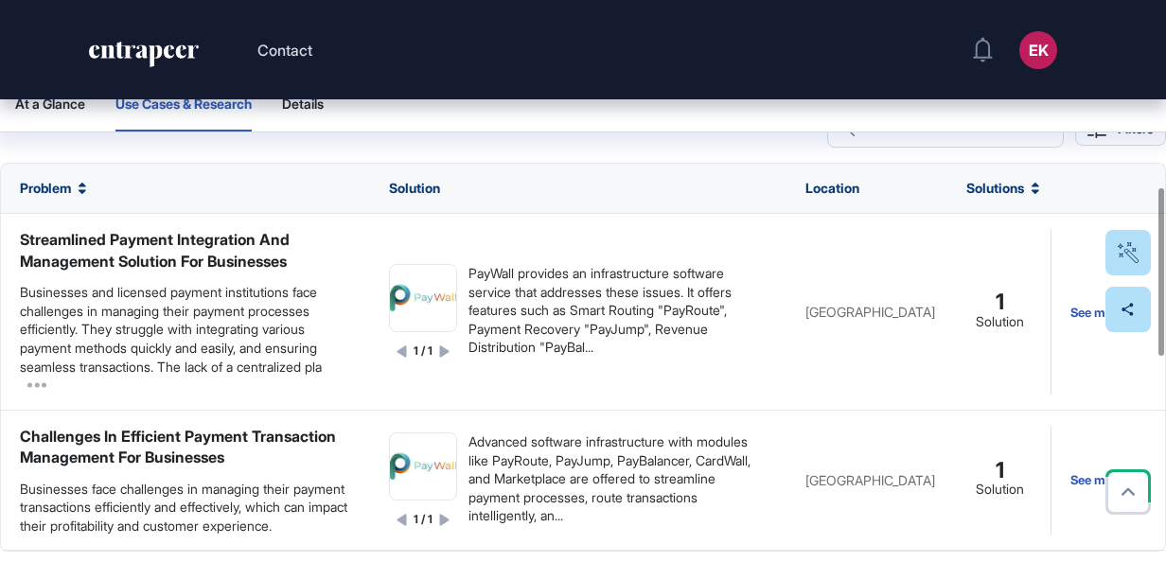
scroll to position [682, 0]
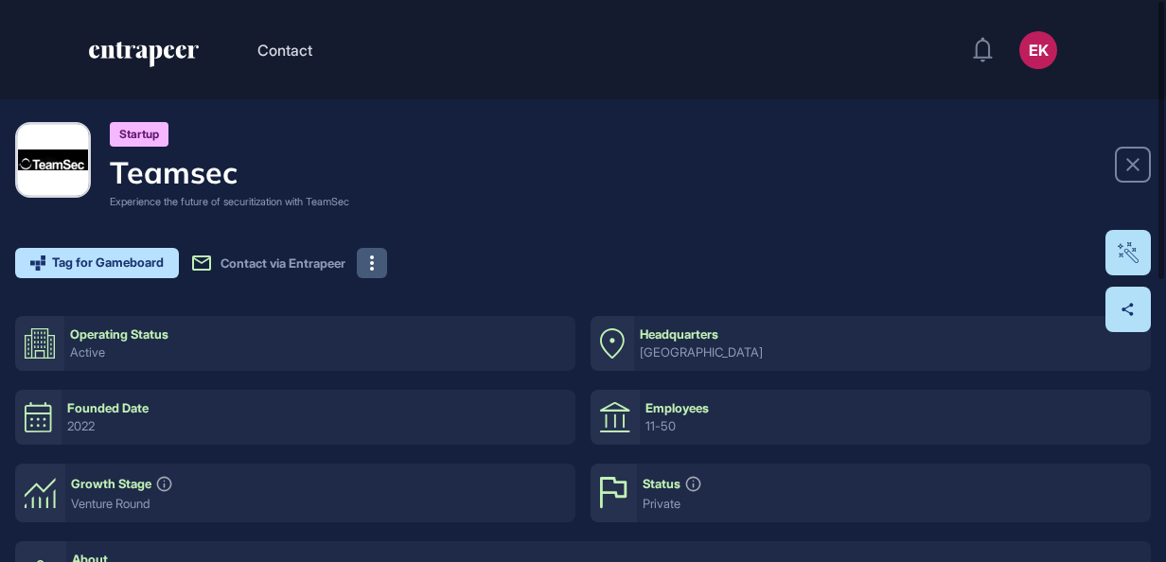
click at [386, 262] on button at bounding box center [372, 263] width 30 height 30
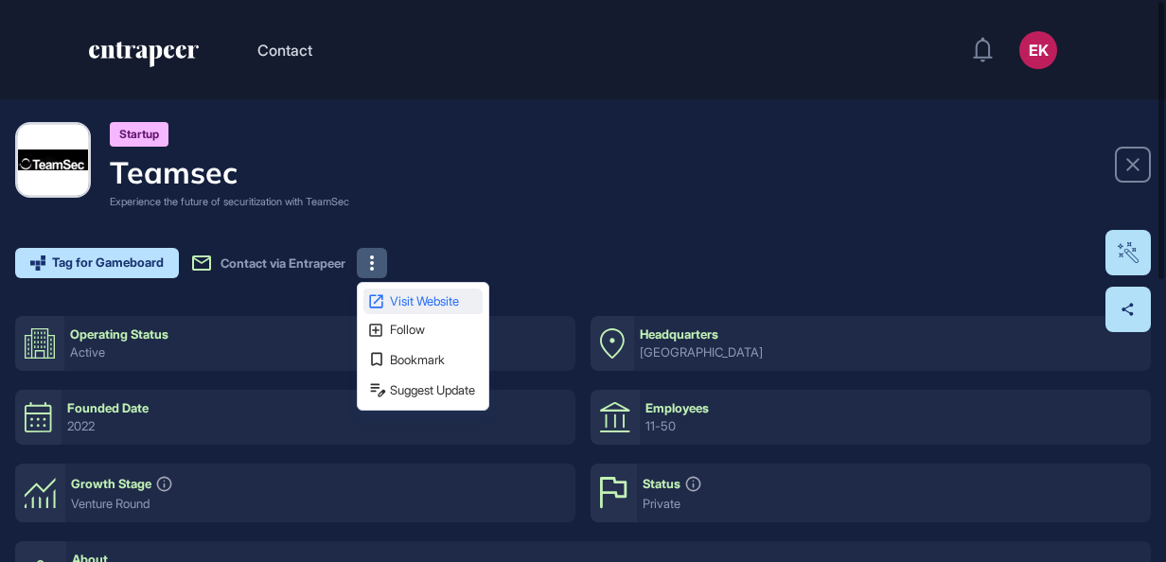
click at [413, 295] on span "Visit Website" at bounding box center [434, 301] width 89 height 12
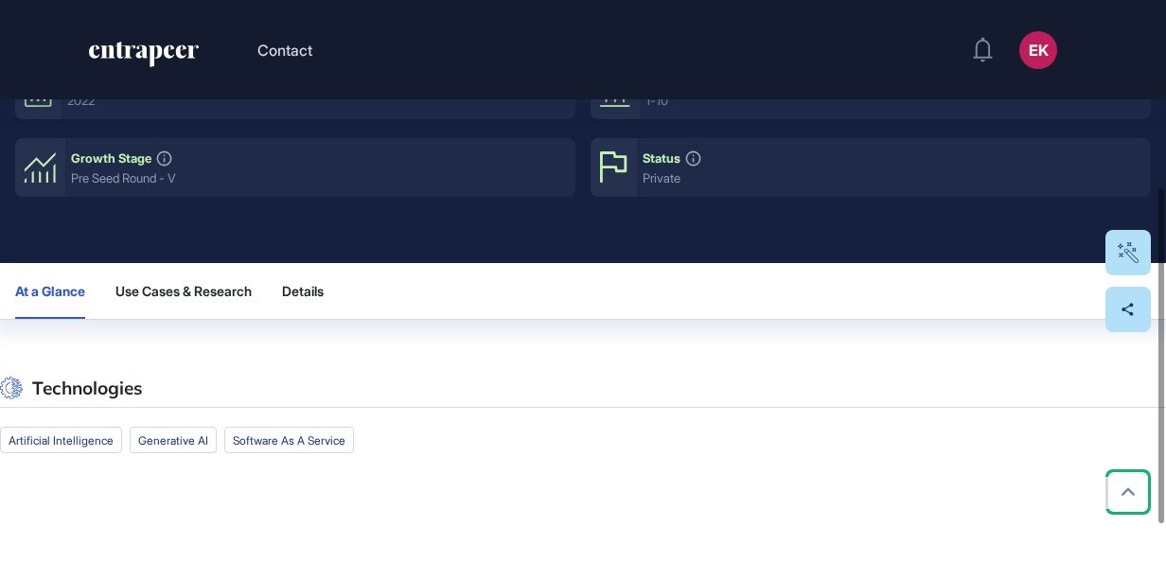
scroll to position [312, 0]
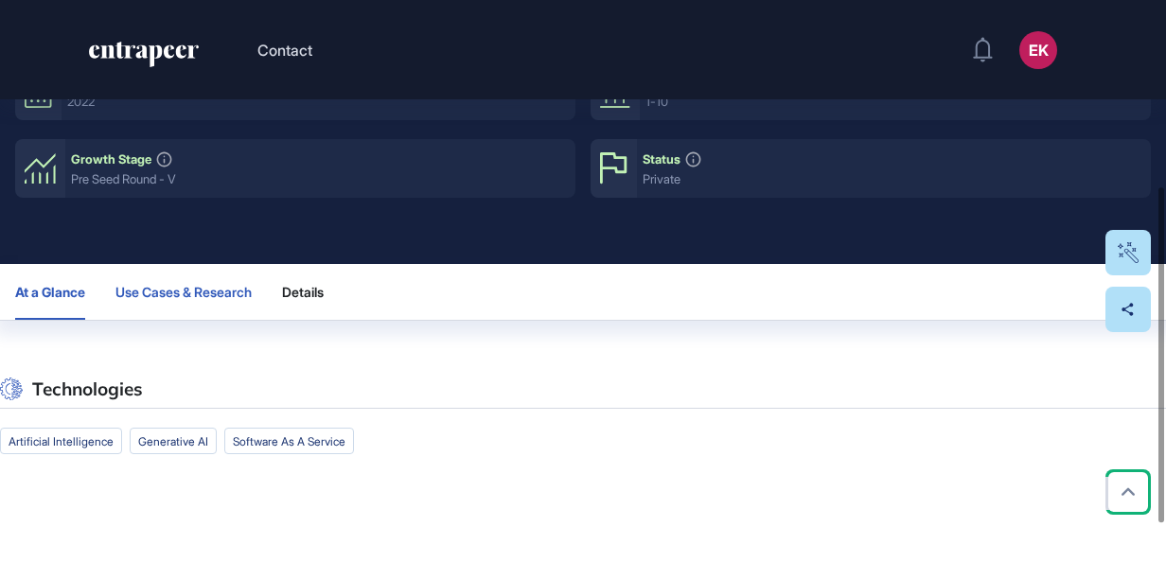
click at [168, 290] on span "Use Cases & Research" at bounding box center [183, 292] width 136 height 15
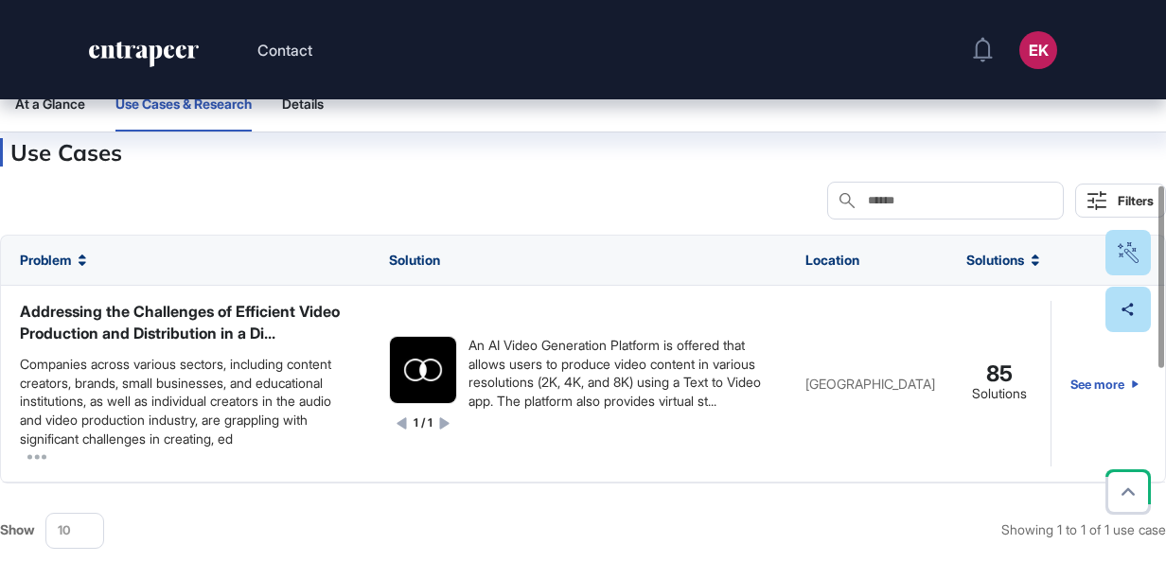
scroll to position [573, 0]
